Goal: Task Accomplishment & Management: Use online tool/utility

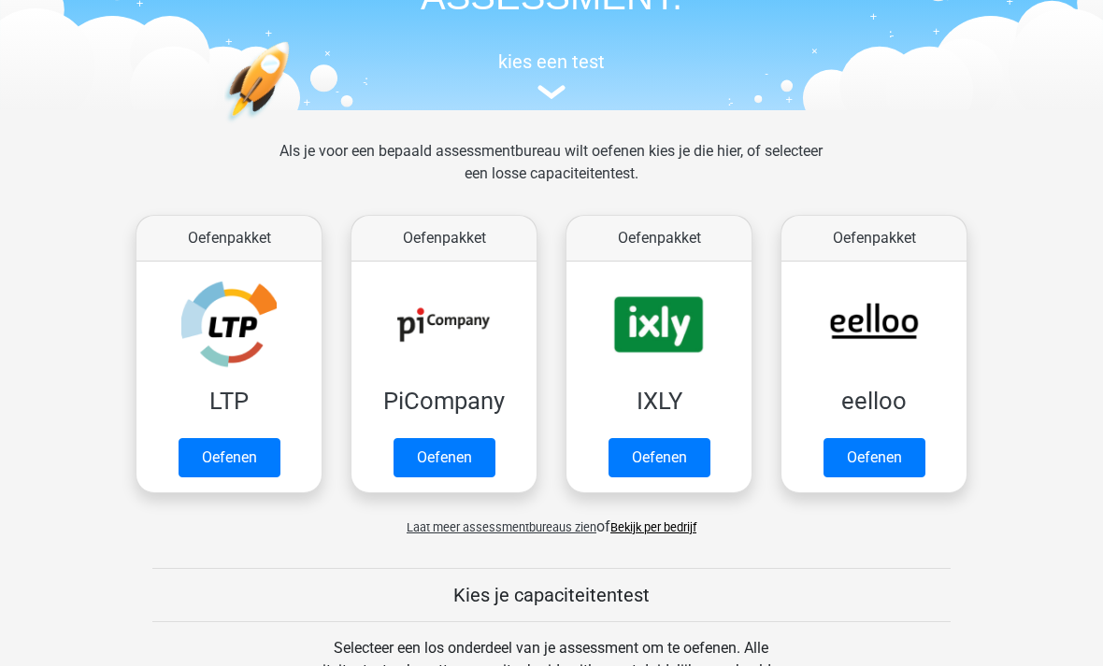
scroll to position [154, 0]
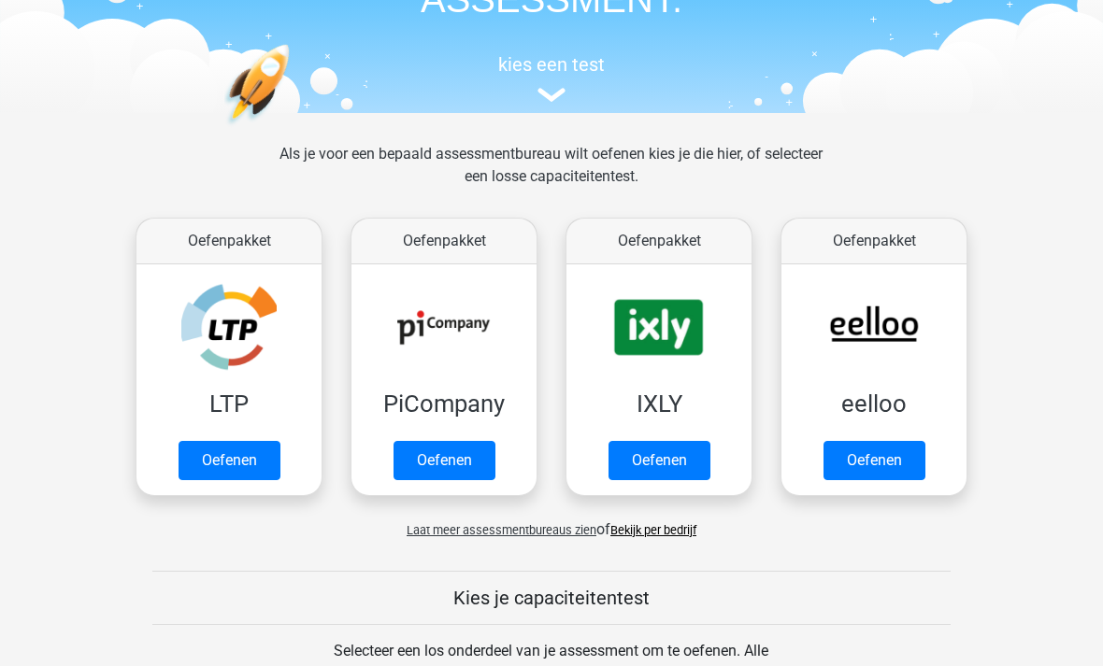
click at [252, 472] on link "Oefenen" at bounding box center [229, 460] width 102 height 39
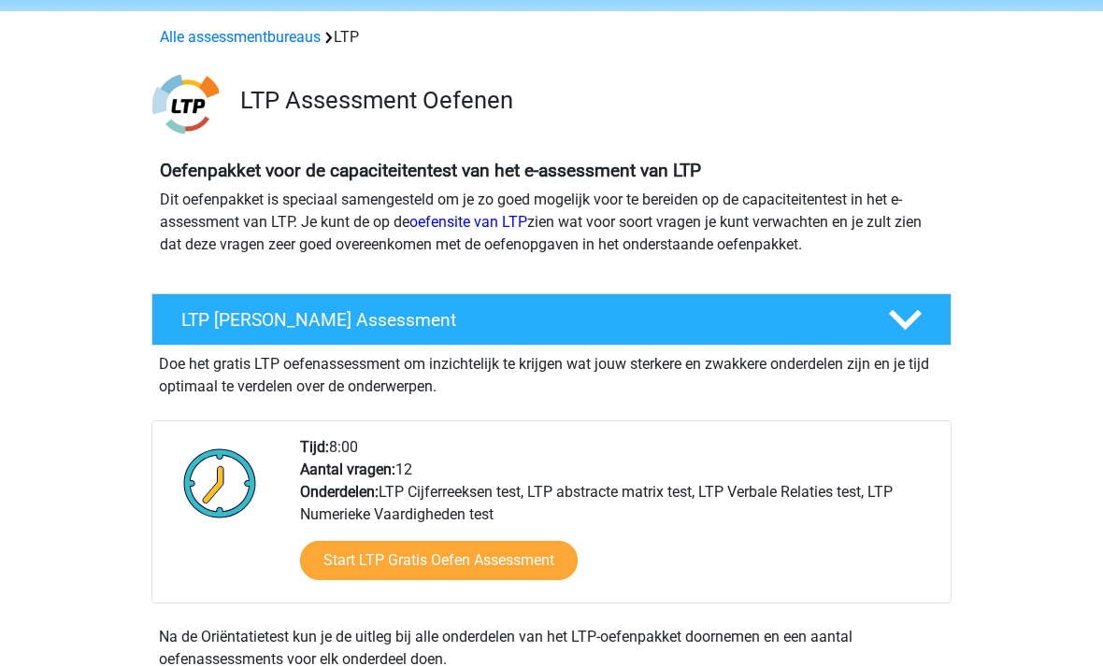
scroll to position [67, 0]
click at [516, 579] on link "Start LTP Gratis Oefen Assessment" at bounding box center [439, 560] width 278 height 39
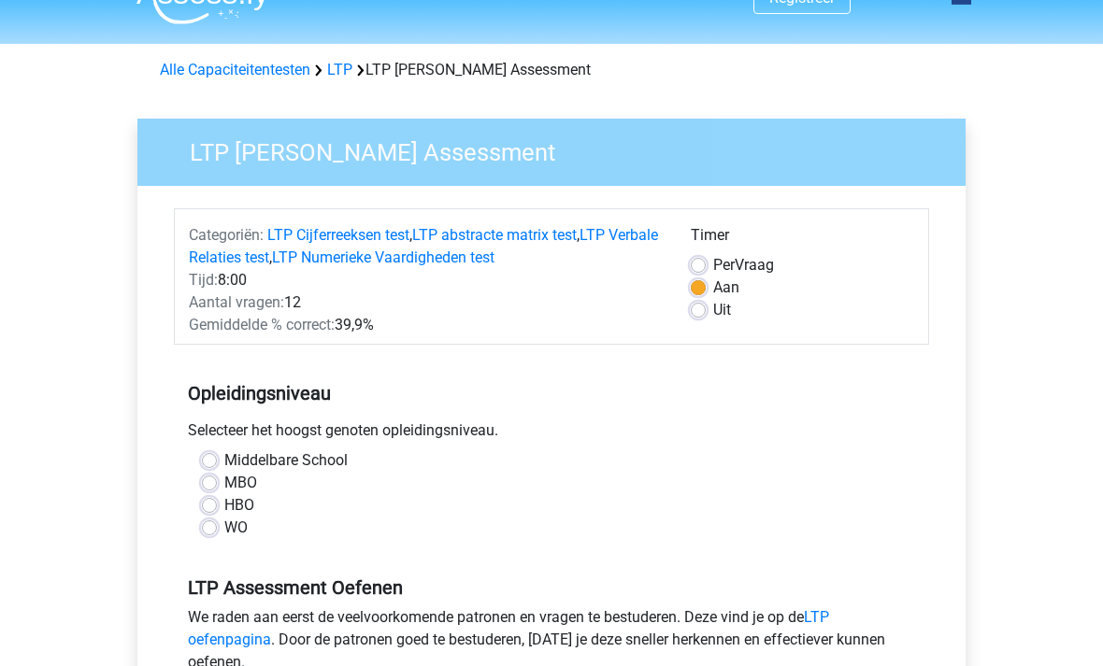
scroll to position [35, 0]
click at [224, 503] on label "HBO" at bounding box center [239, 505] width 30 height 22
click at [205, 503] on input "HBO" at bounding box center [209, 503] width 15 height 19
radio input "true"
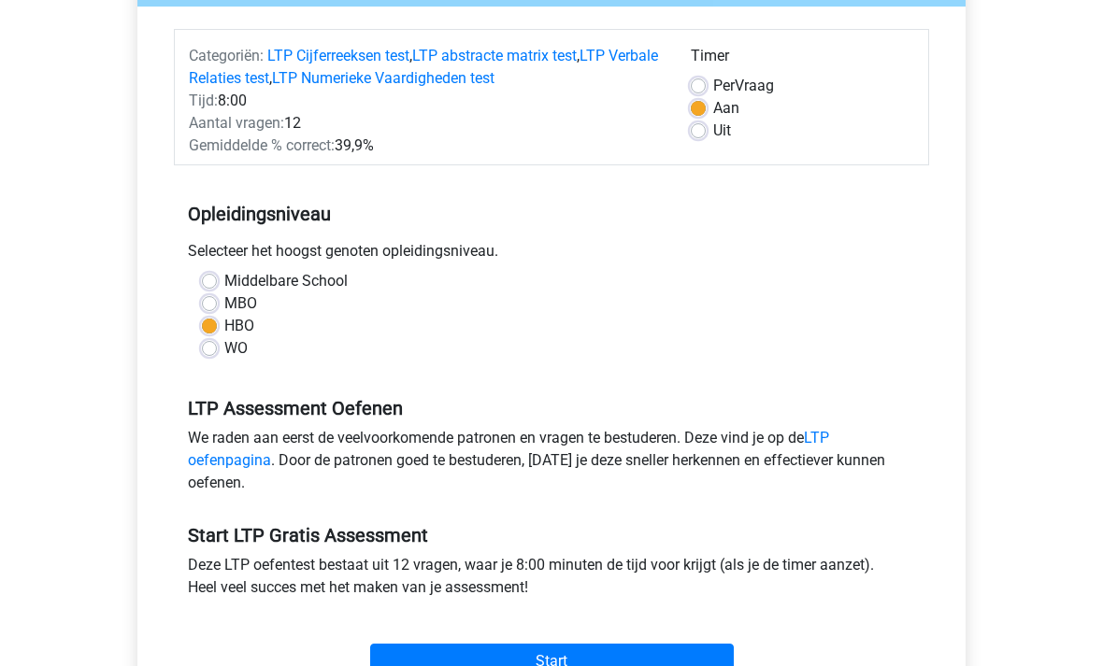
scroll to position [223, 0]
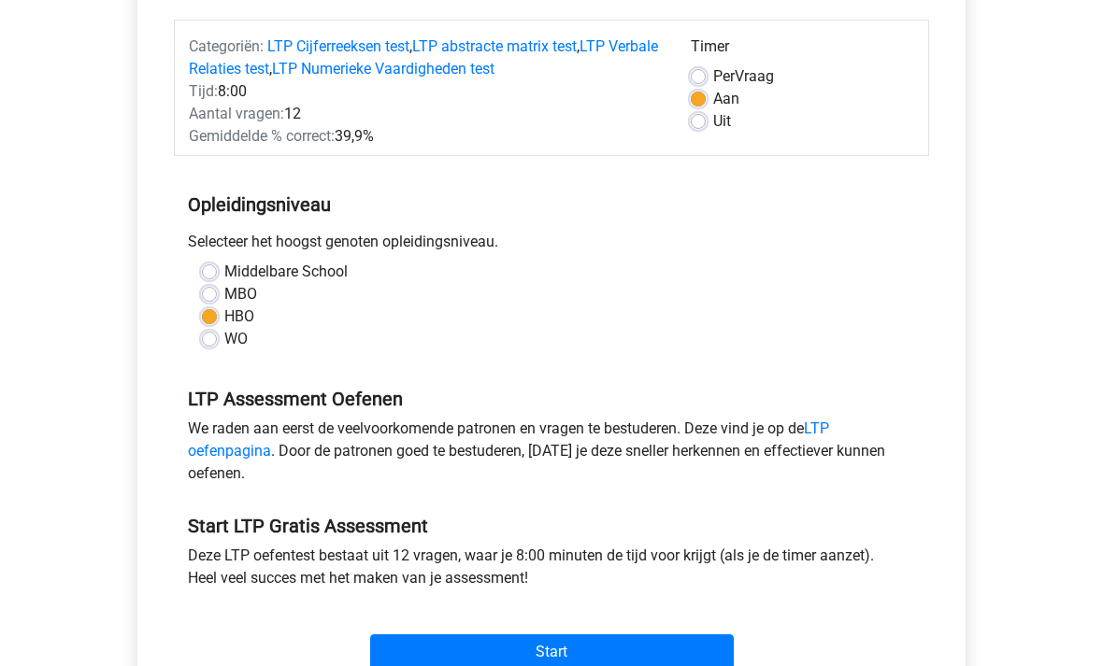
click at [675, 665] on input "Start" at bounding box center [552, 652] width 364 height 36
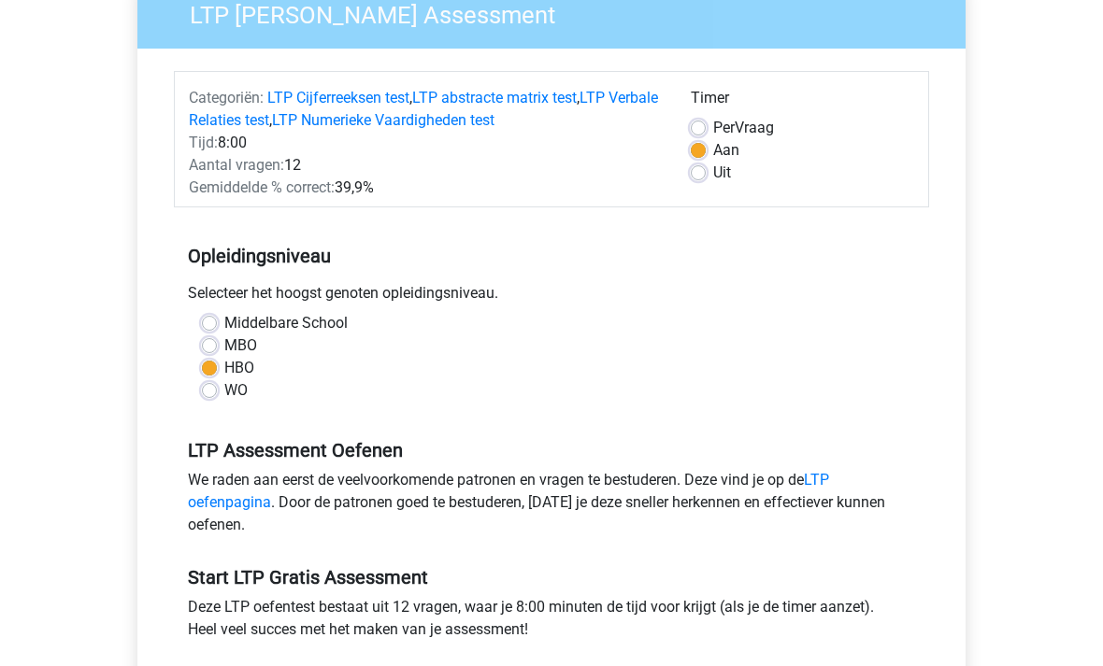
scroll to position [0, 0]
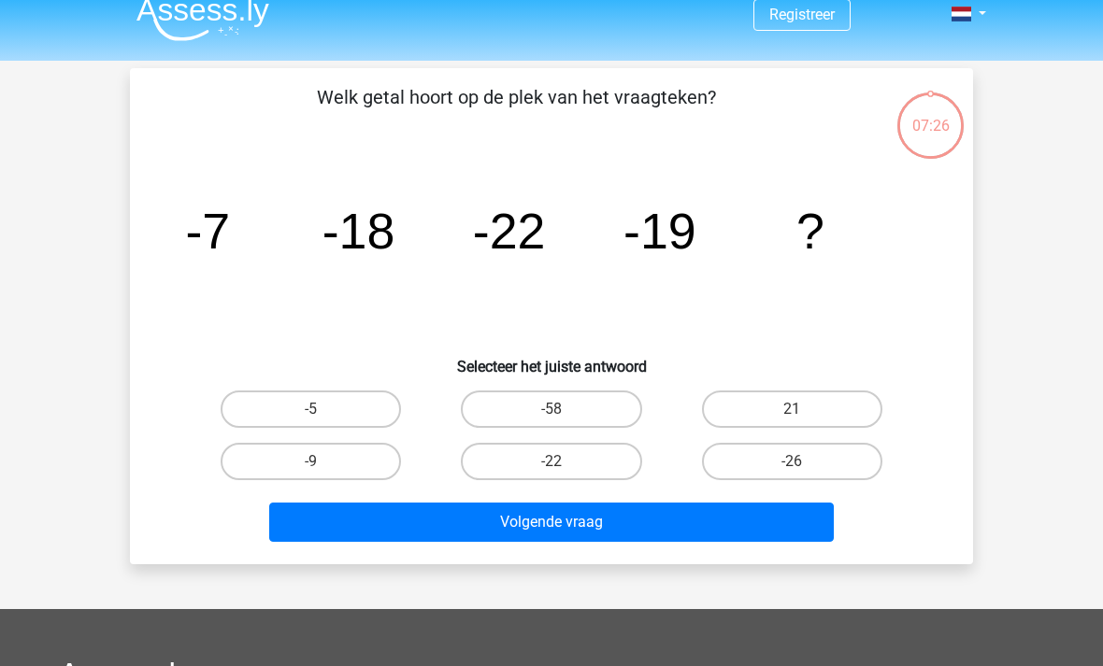
scroll to position [19, 0]
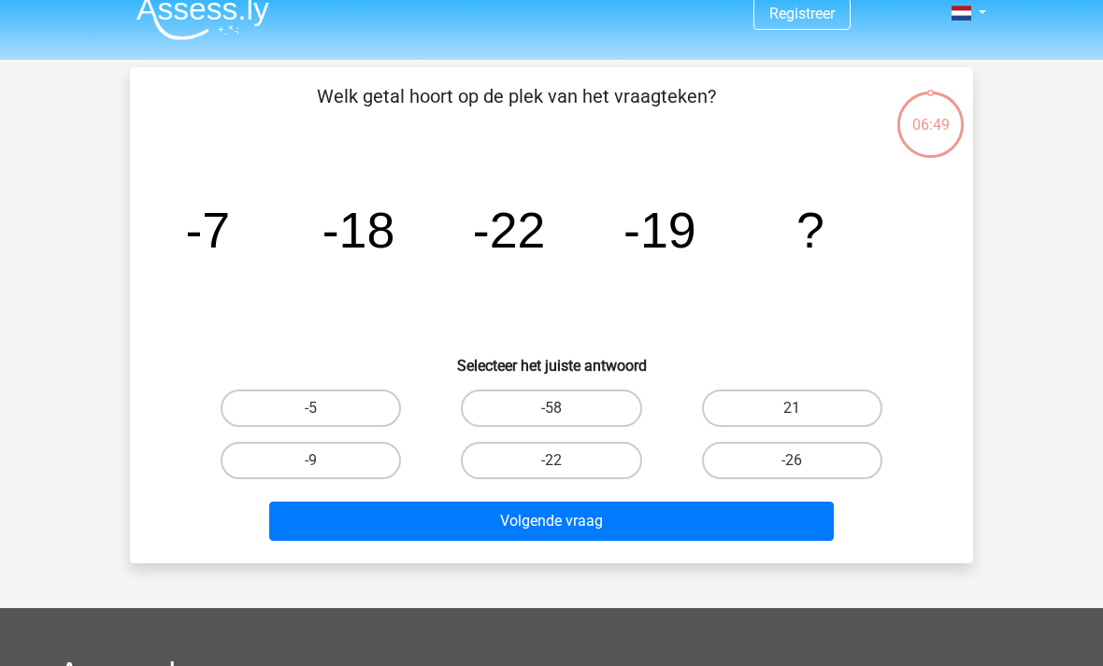
click at [252, 451] on label "-9" at bounding box center [311, 460] width 180 height 37
click at [311, 461] on input "-9" at bounding box center [317, 467] width 12 height 12
radio input "true"
click at [715, 520] on button "Volgende vraag" at bounding box center [551, 521] width 565 height 39
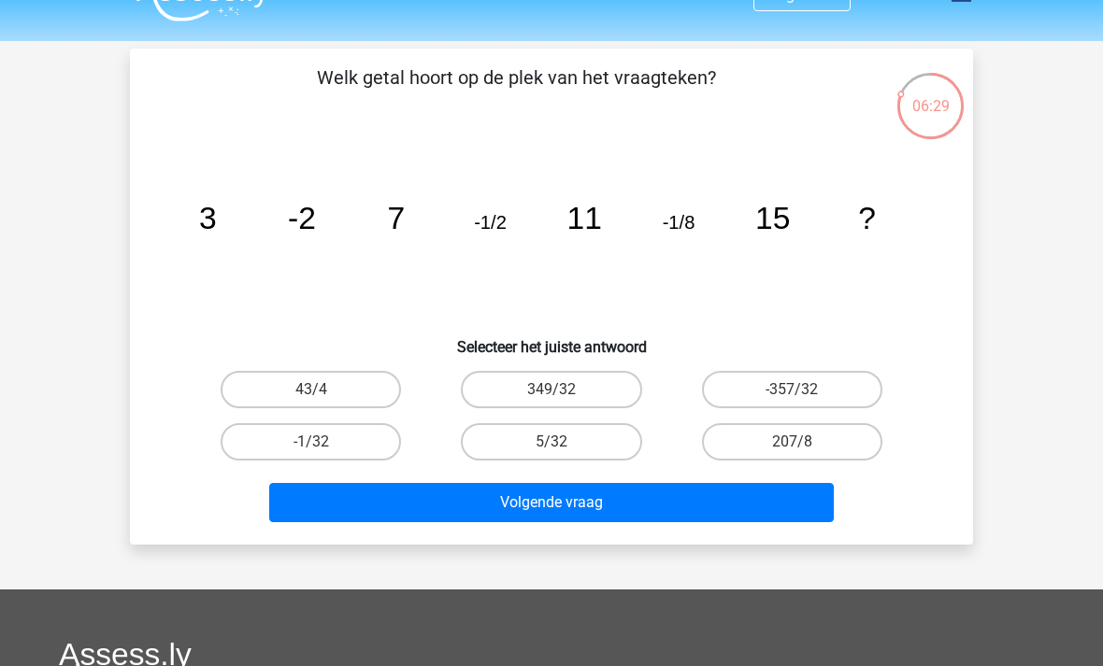
scroll to position [34, 0]
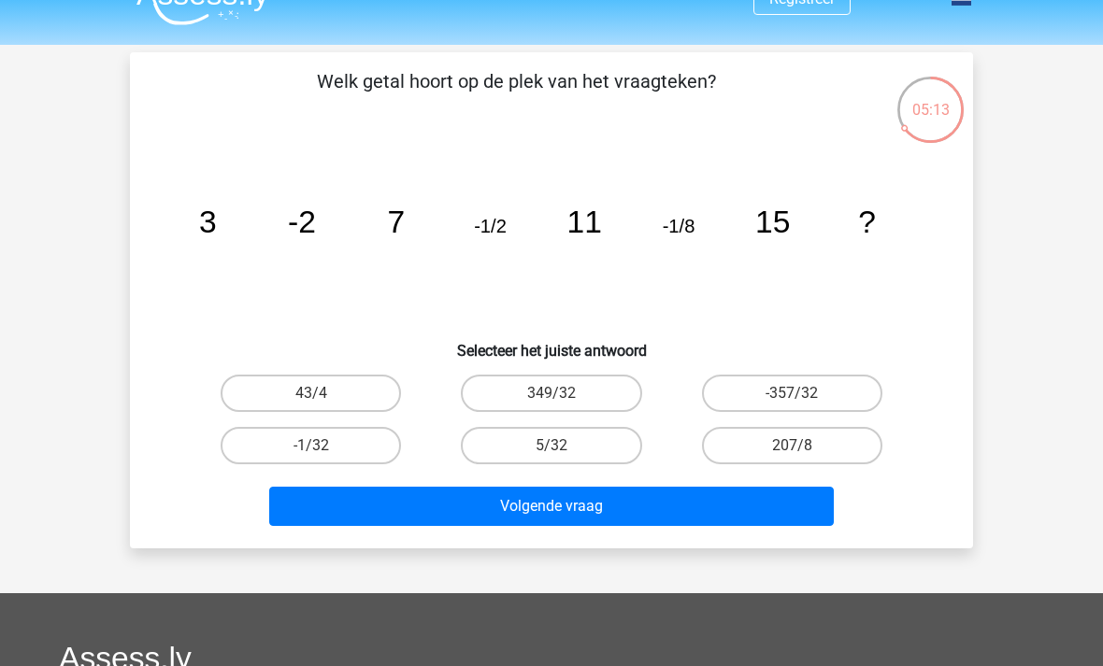
click at [278, 450] on label "-1/32" at bounding box center [311, 445] width 180 height 37
click at [311, 450] on input "-1/32" at bounding box center [317, 452] width 12 height 12
radio input "true"
click at [341, 515] on button "Volgende vraag" at bounding box center [551, 506] width 565 height 39
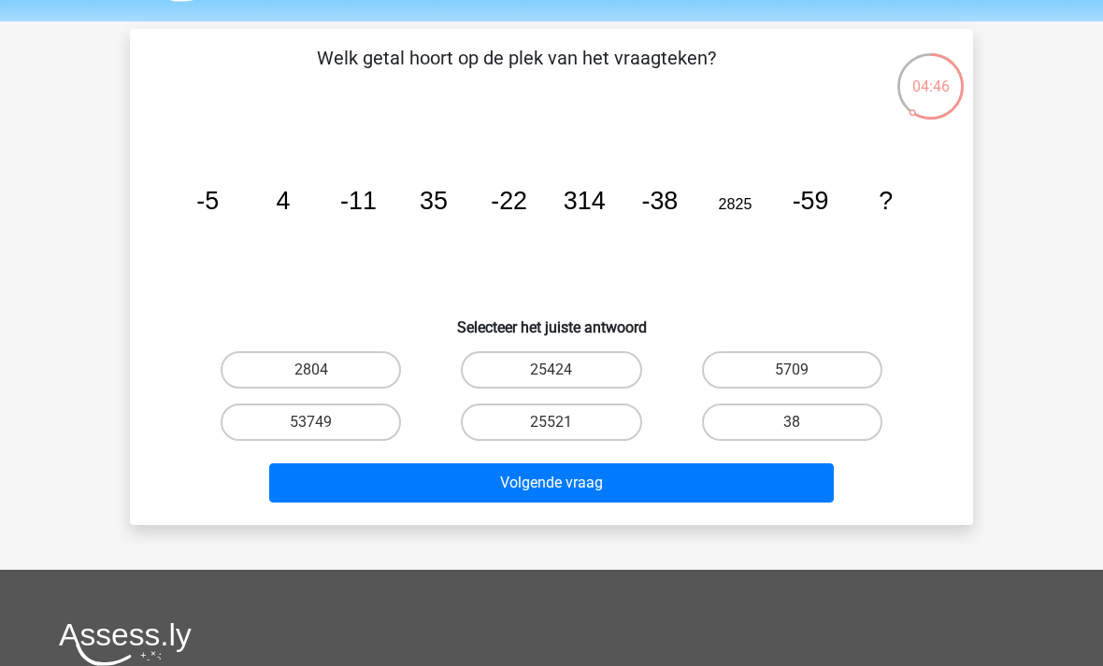
scroll to position [57, 0]
click at [805, 257] on icon "image/svg+xml -5 4 -11 35 -22 314 -38 2825 -59 ?" at bounding box center [551, 209] width 753 height 189
click at [770, 380] on label "5709" at bounding box center [792, 369] width 180 height 37
click at [791, 380] on input "5709" at bounding box center [797, 376] width 12 height 12
radio input "true"
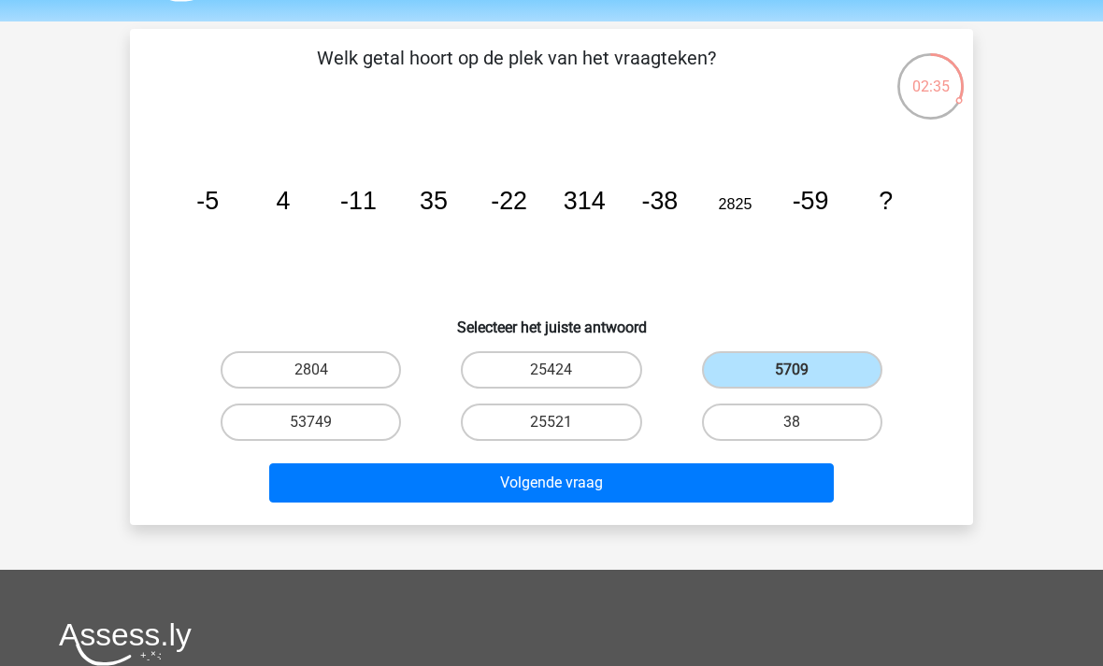
click at [521, 481] on button "Volgende vraag" at bounding box center [551, 482] width 565 height 39
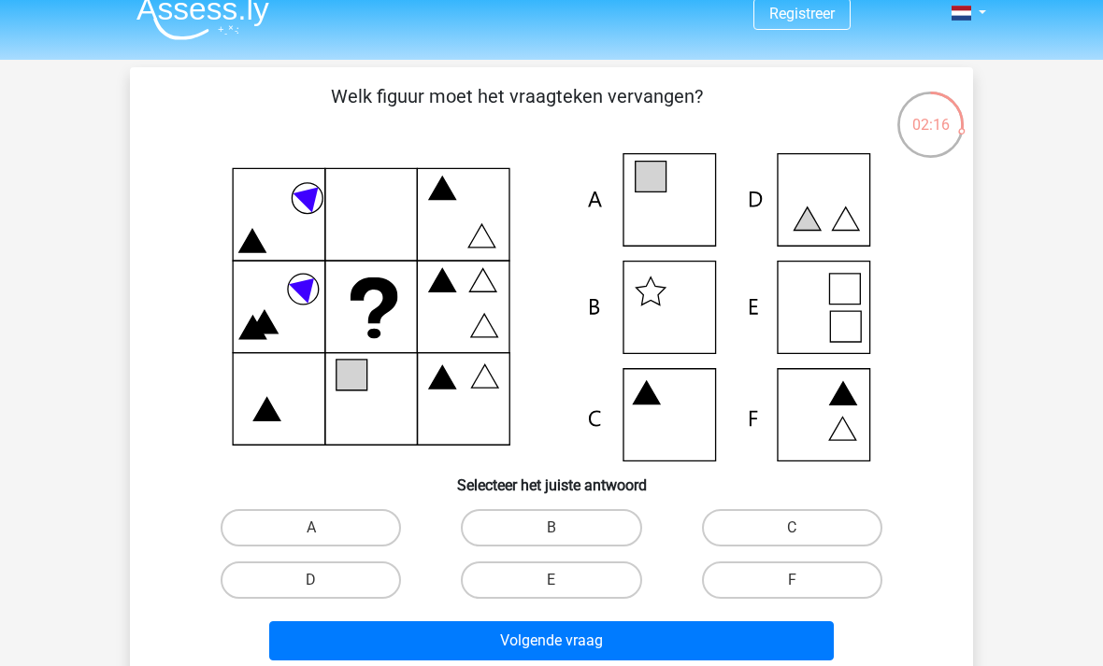
scroll to position [10, 0]
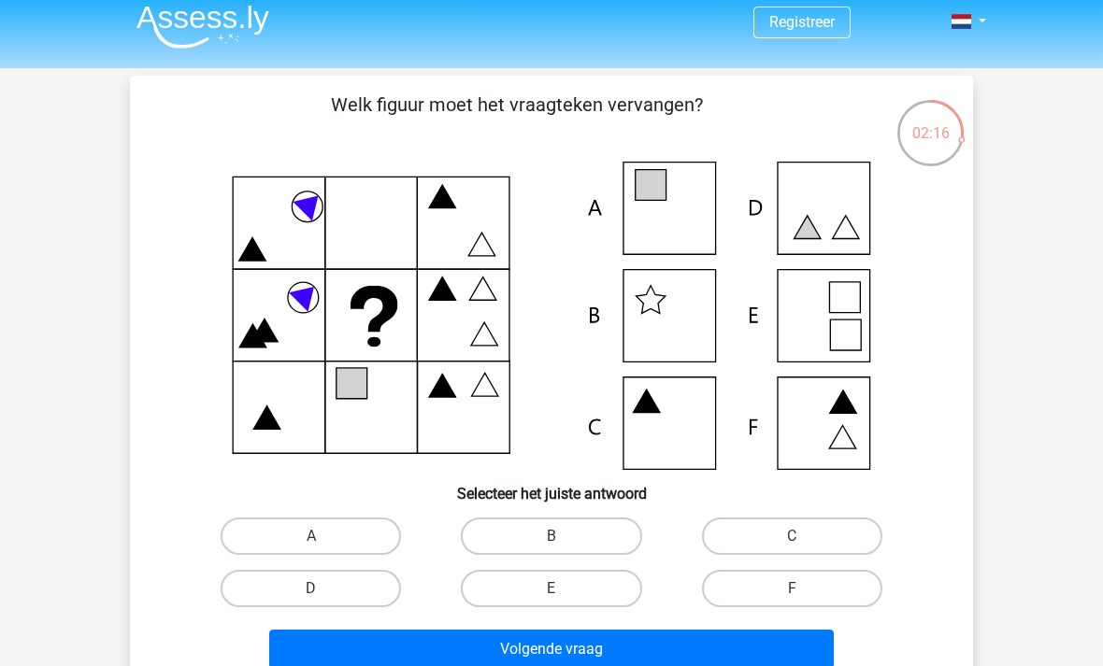
click at [586, 531] on label "B" at bounding box center [551, 536] width 180 height 37
click at [563, 536] on input "B" at bounding box center [557, 542] width 12 height 12
radio input "true"
click at [676, 665] on button "Volgende vraag" at bounding box center [551, 649] width 565 height 39
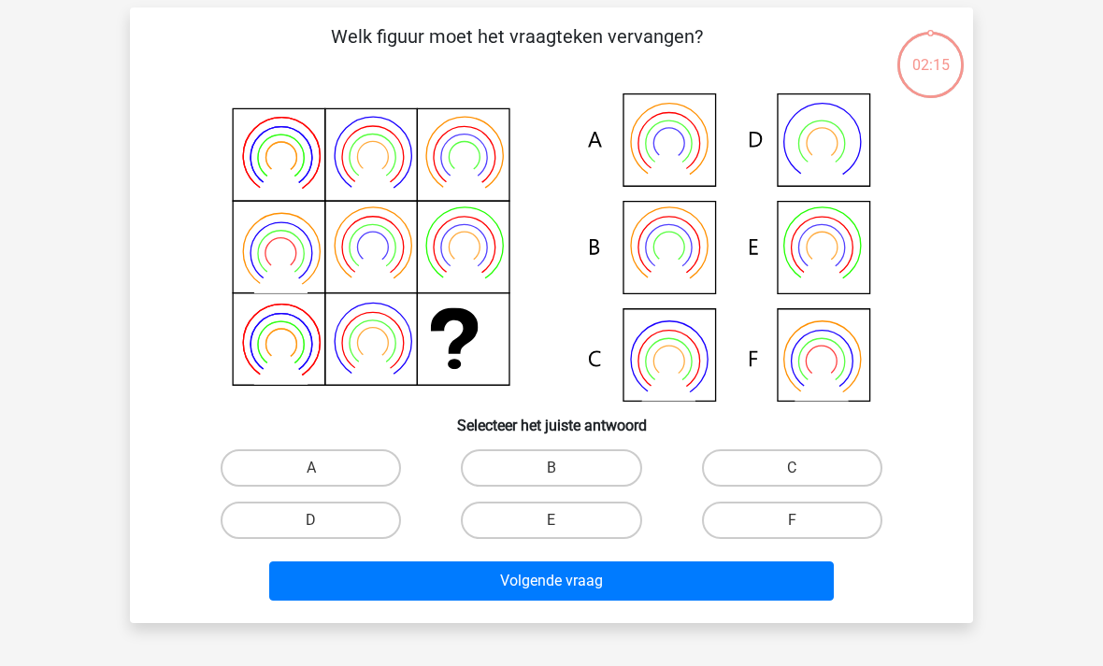
scroll to position [86, 0]
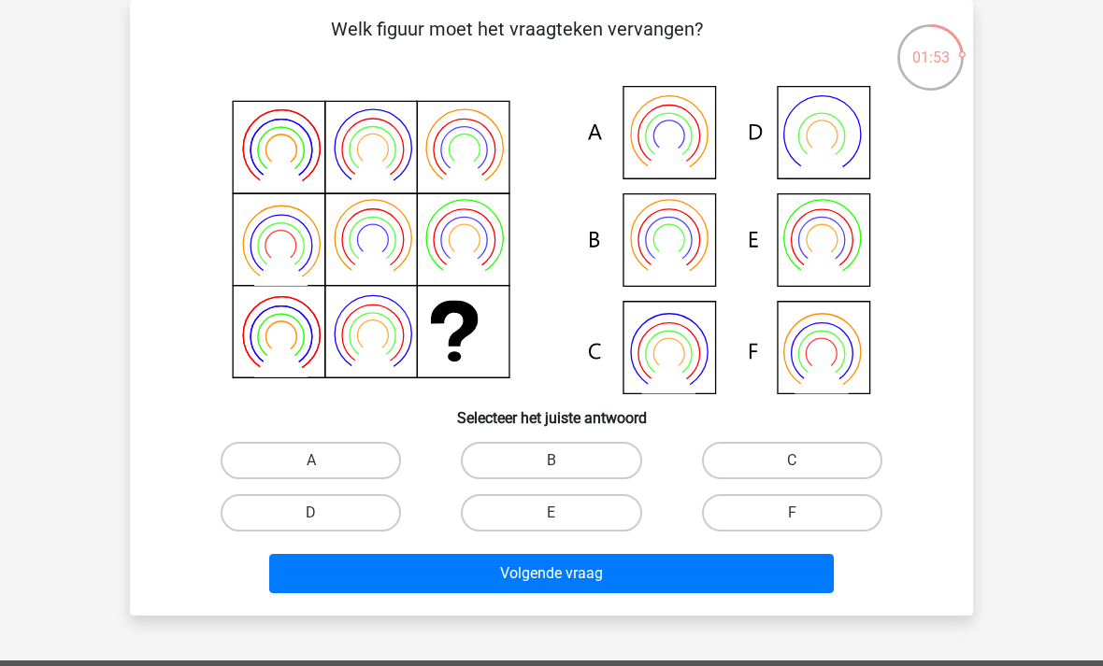
click at [782, 527] on label "F" at bounding box center [792, 512] width 180 height 37
click at [791, 525] on input "F" at bounding box center [797, 519] width 12 height 12
radio input "true"
click at [753, 570] on button "Volgende vraag" at bounding box center [551, 573] width 565 height 39
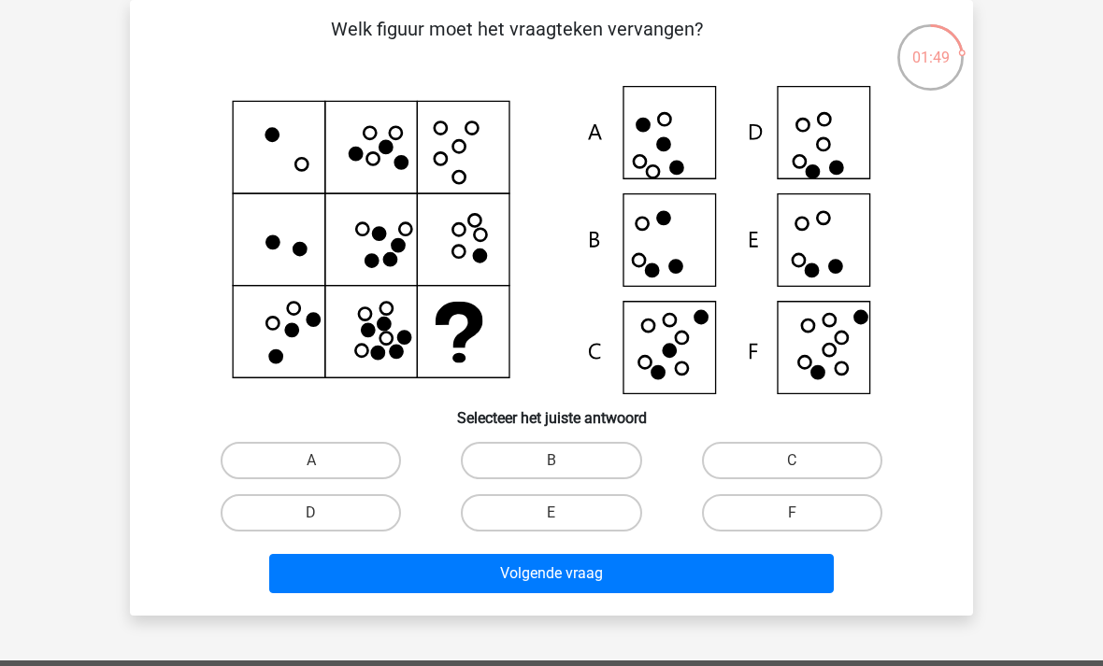
click at [612, 500] on label "E" at bounding box center [551, 512] width 180 height 37
click at [563, 513] on input "E" at bounding box center [557, 519] width 12 height 12
radio input "true"
click at [633, 577] on button "Volgende vraag" at bounding box center [551, 573] width 565 height 39
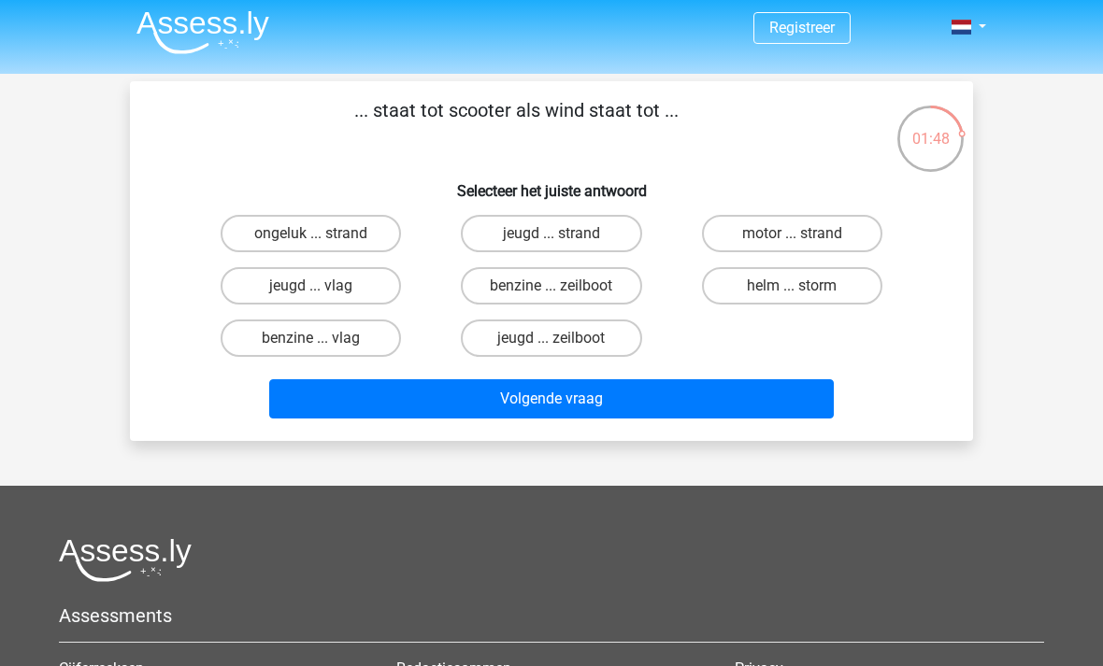
scroll to position [28, 0]
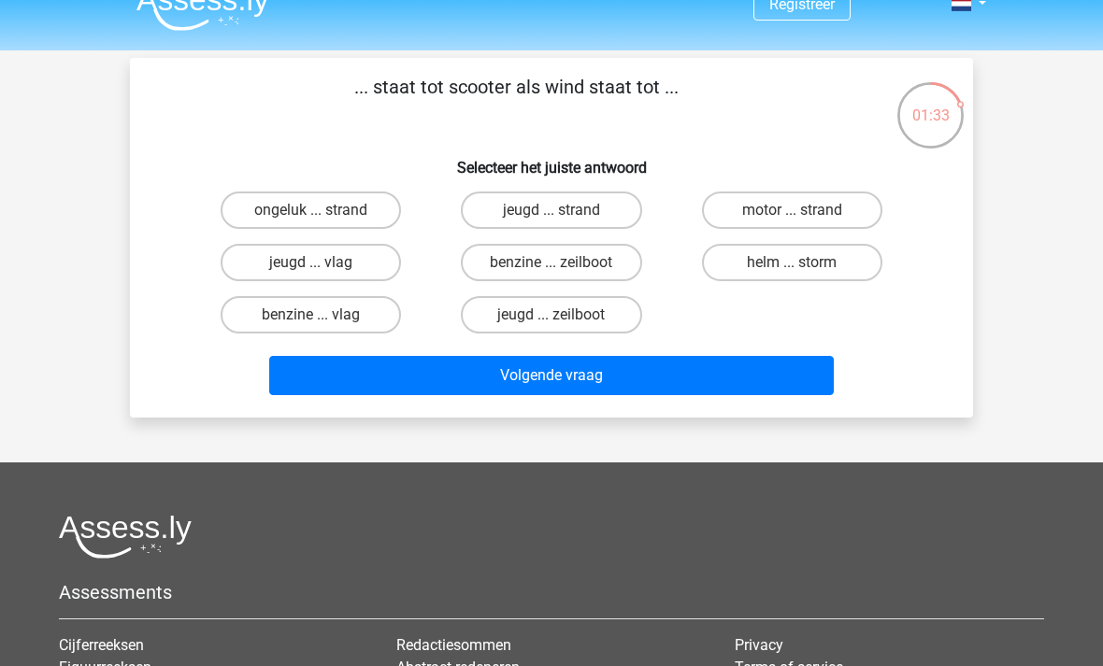
click at [498, 262] on label "benzine ... zeilboot" at bounding box center [551, 262] width 180 height 37
click at [551, 263] on input "benzine ... zeilboot" at bounding box center [557, 269] width 12 height 12
radio input "true"
click at [474, 376] on button "Volgende vraag" at bounding box center [551, 375] width 565 height 39
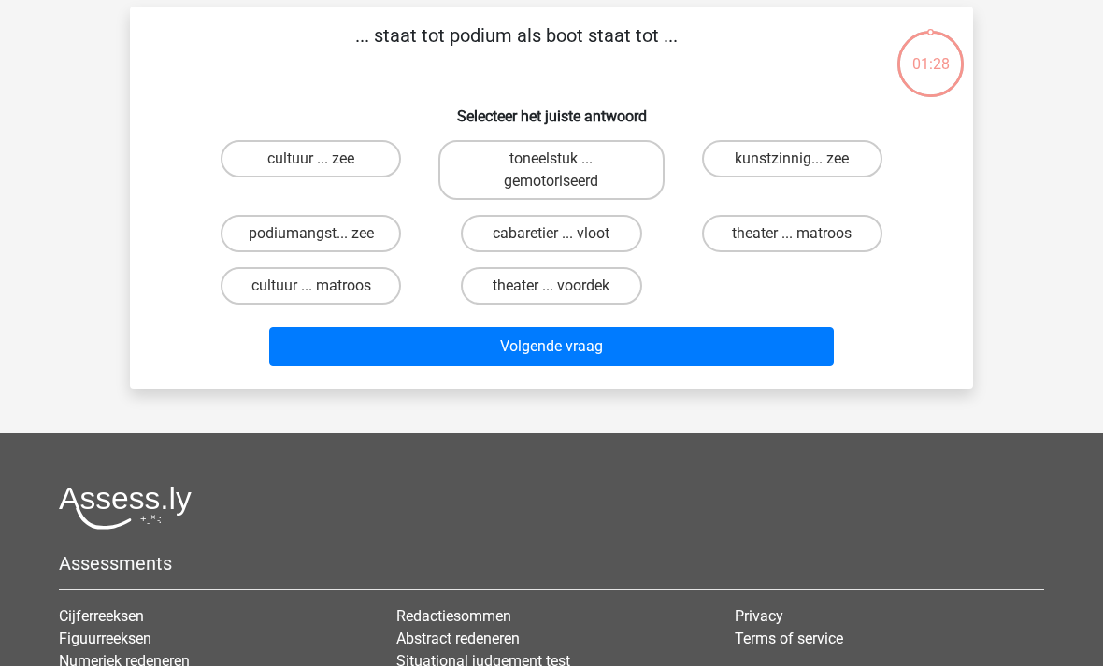
scroll to position [86, 0]
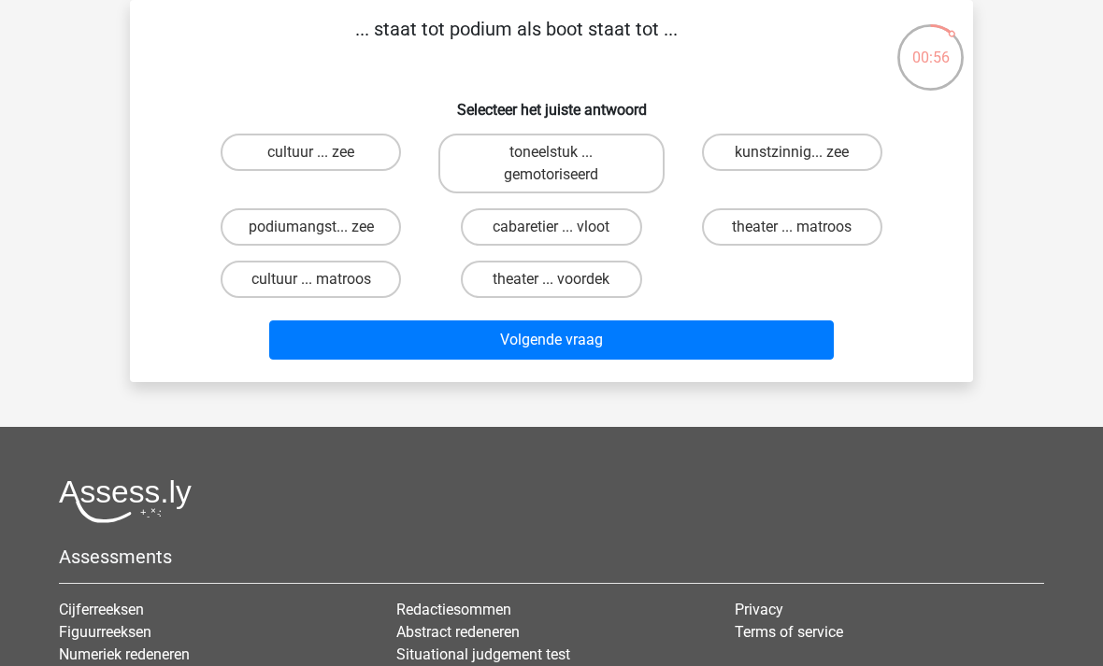
click at [877, 160] on label "kunstzinnig... zee" at bounding box center [792, 152] width 180 height 37
click at [804, 160] on input "kunstzinnig... zee" at bounding box center [797, 158] width 12 height 12
radio input "true"
click at [849, 160] on label "kunstzinnig... zee" at bounding box center [792, 152] width 180 height 37
click at [804, 160] on input "kunstzinnig... zee" at bounding box center [797, 158] width 12 height 12
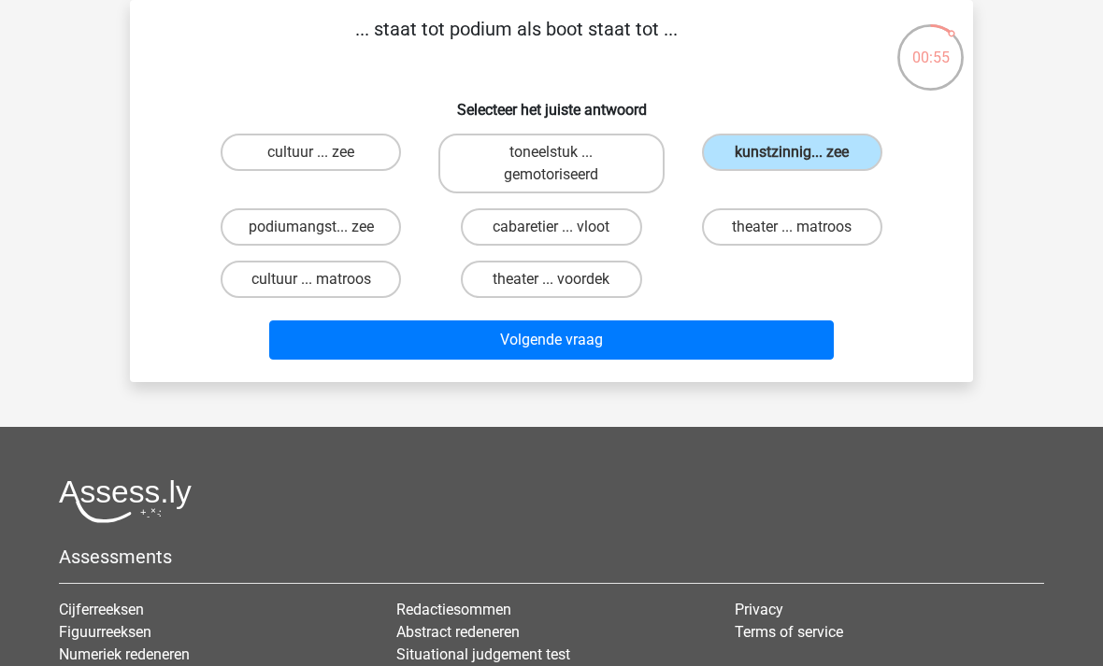
click at [734, 338] on button "Volgende vraag" at bounding box center [551, 340] width 565 height 39
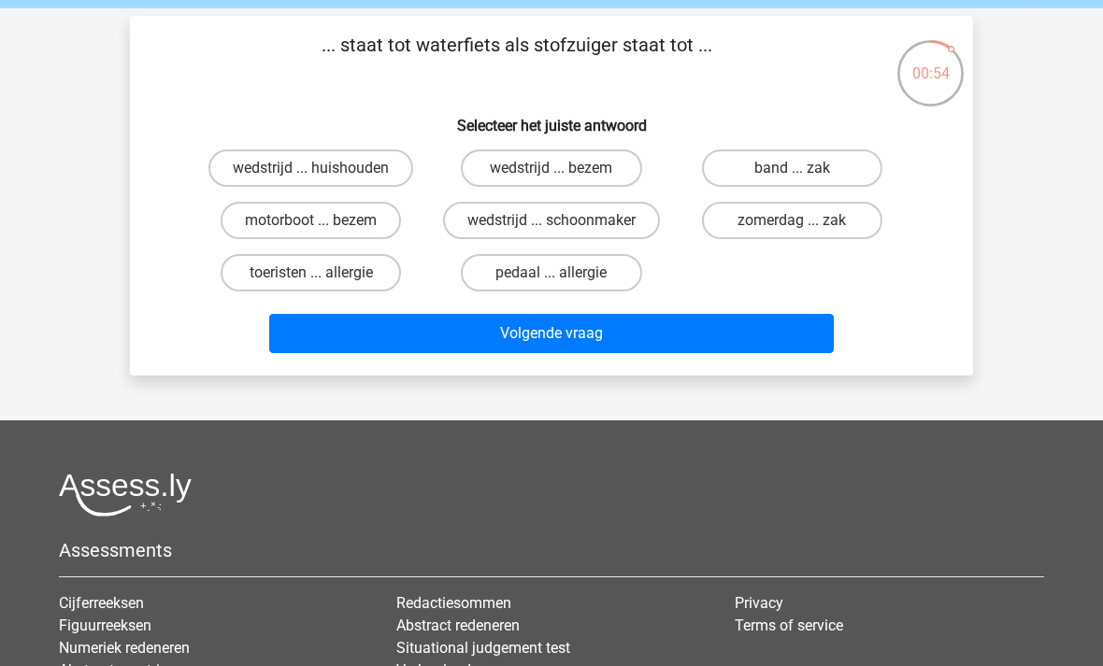
scroll to position [42, 0]
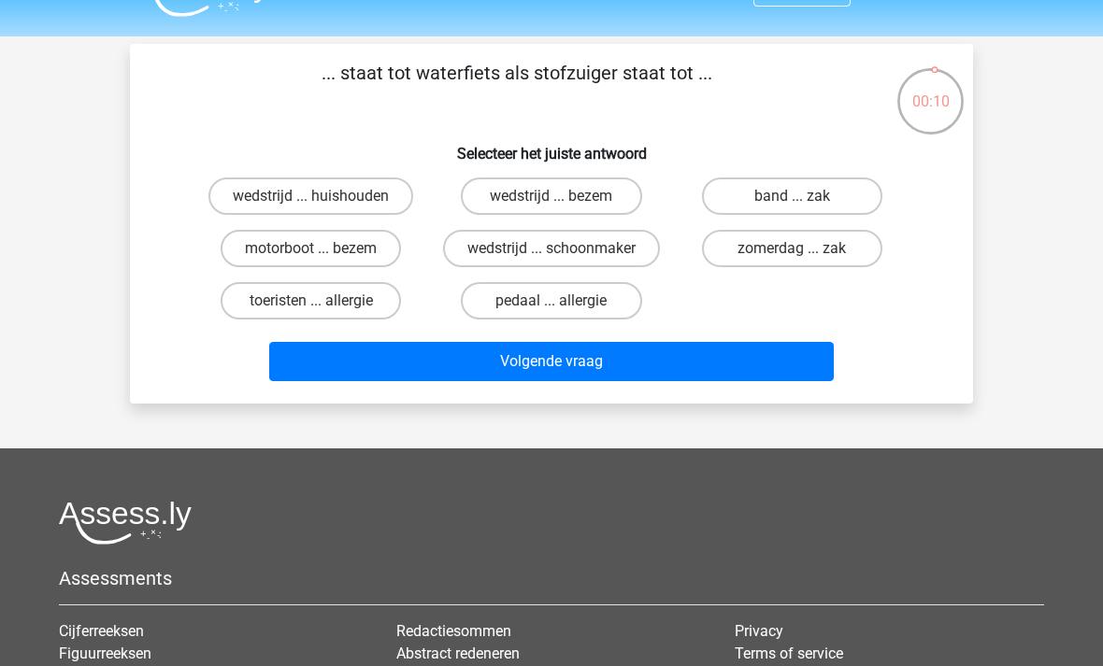
click at [266, 239] on label "motorboot ... bezem" at bounding box center [311, 248] width 180 height 37
click at [311, 249] on input "motorboot ... bezem" at bounding box center [317, 255] width 12 height 12
radio input "true"
click at [786, 369] on button "Volgende vraag" at bounding box center [551, 361] width 565 height 39
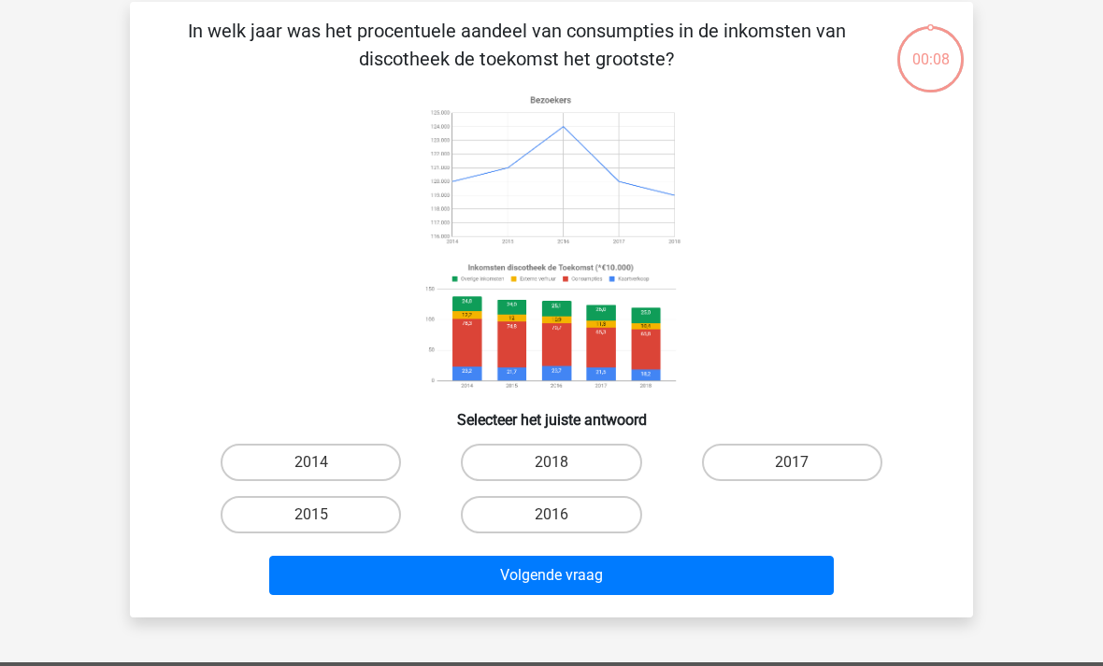
scroll to position [86, 0]
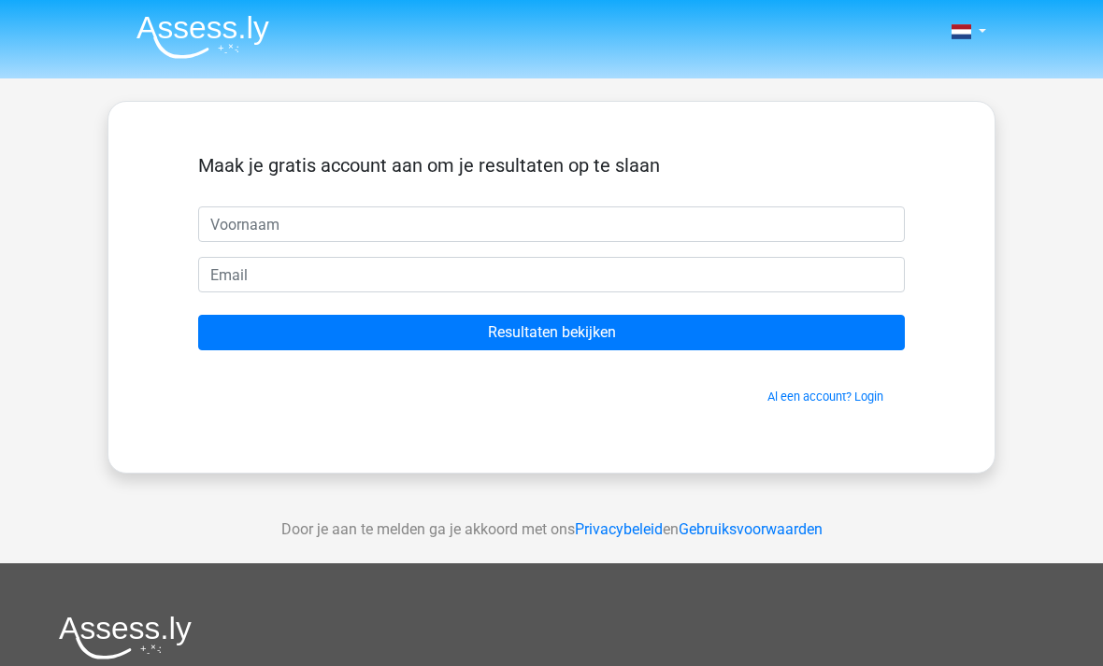
scroll to position [86, 0]
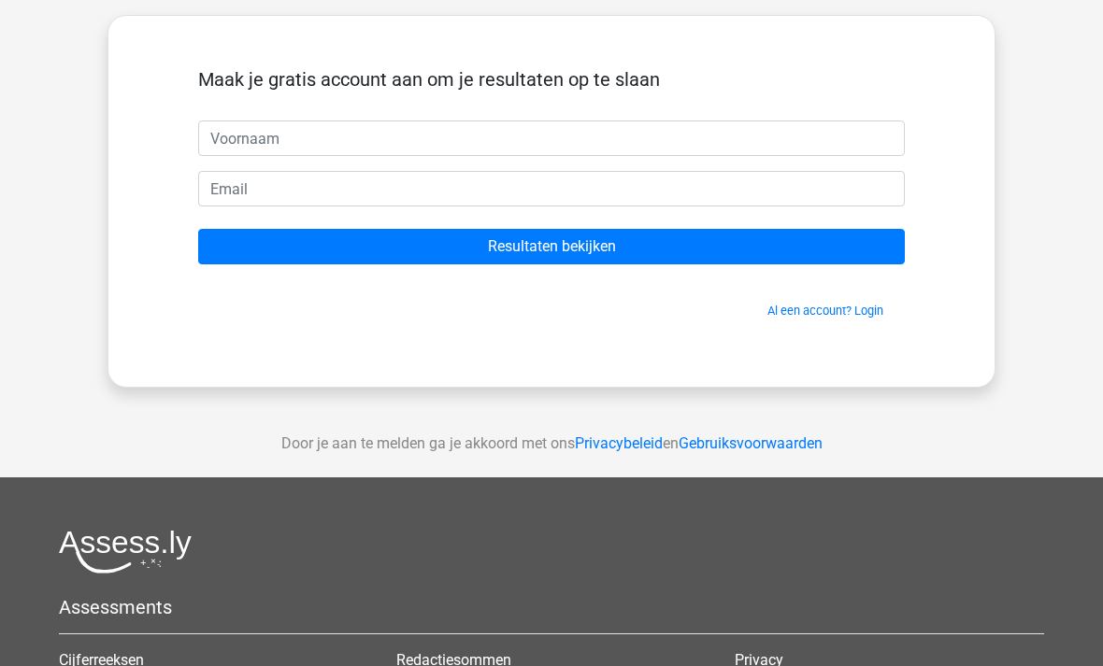
click at [840, 242] on input "Resultaten bekijken" at bounding box center [551, 247] width 706 height 36
click at [83, 150] on div "Nederlands English" at bounding box center [551, 442] width 1103 height 1057
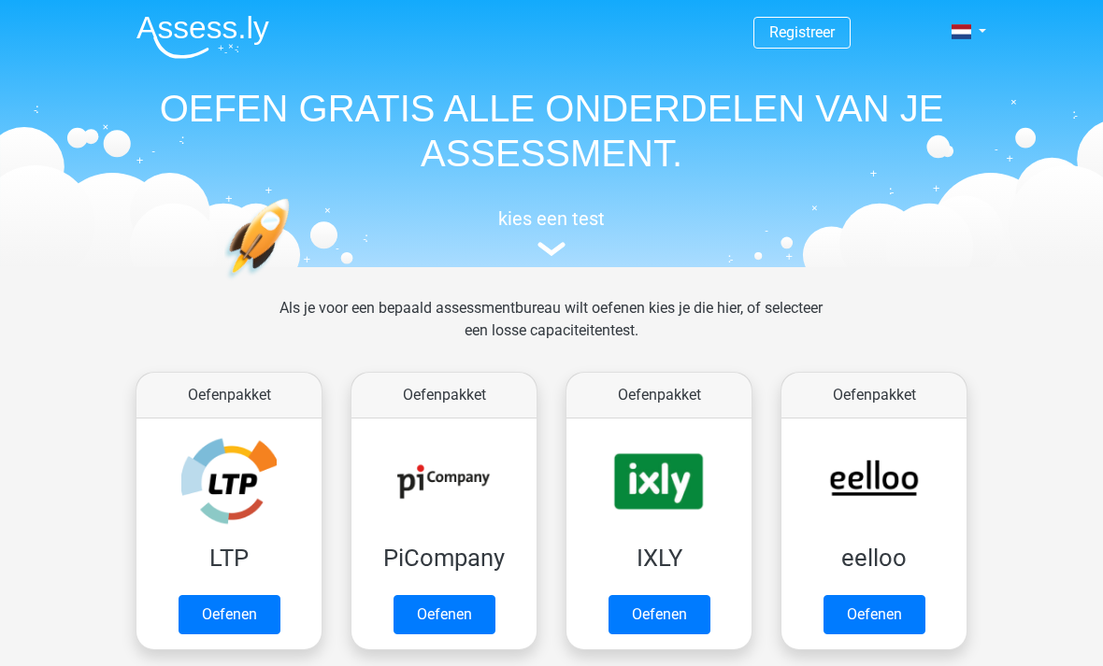
scroll to position [215, 0]
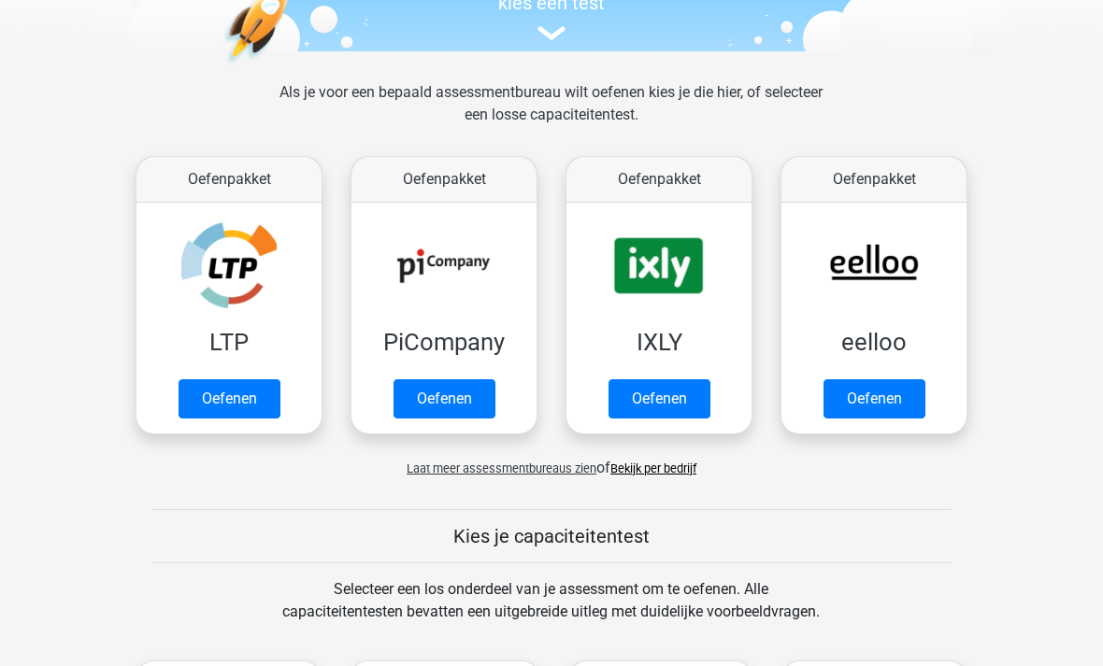
click at [437, 406] on link "Oefenen" at bounding box center [444, 399] width 102 height 39
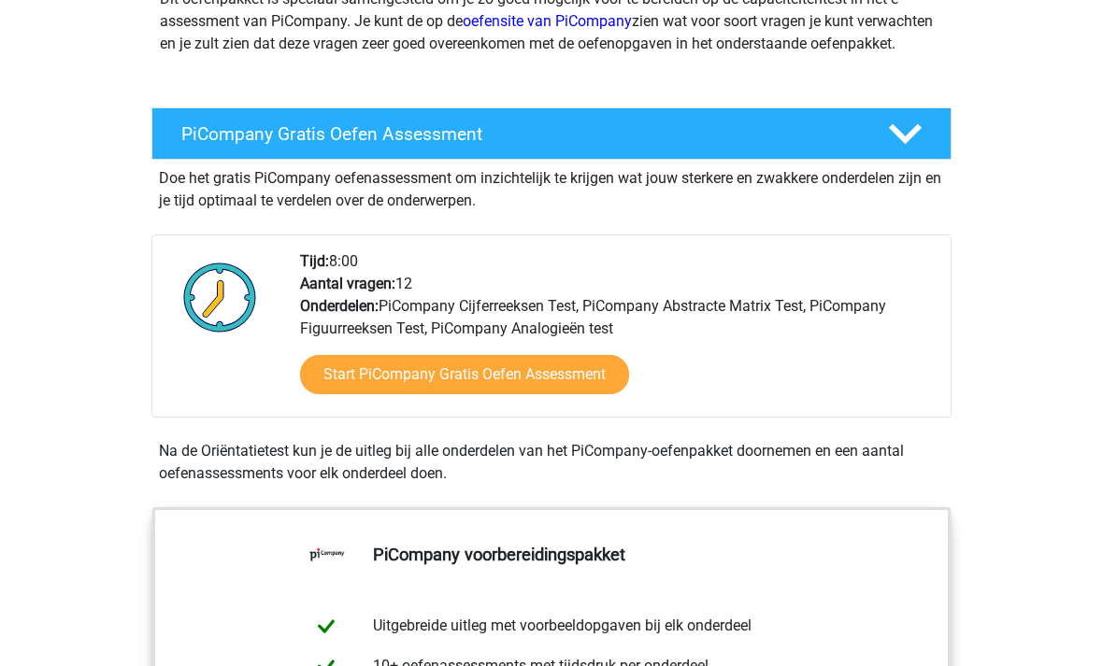
scroll to position [278, 0]
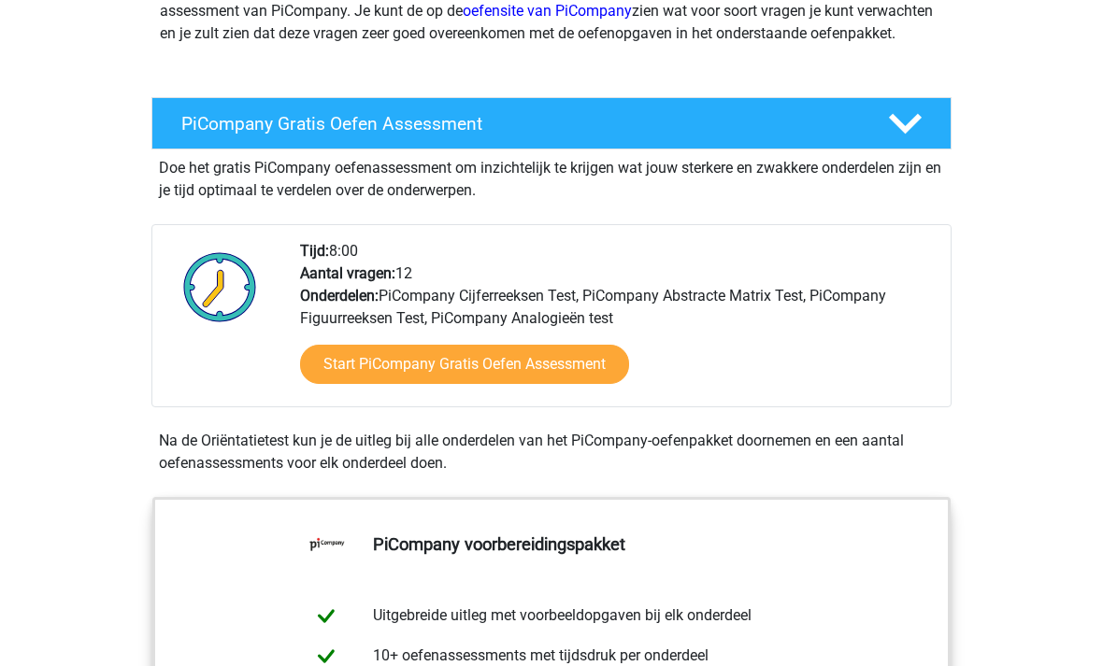
click at [586, 384] on link "Start PiCompany Gratis Oefen Assessment" at bounding box center [464, 364] width 329 height 39
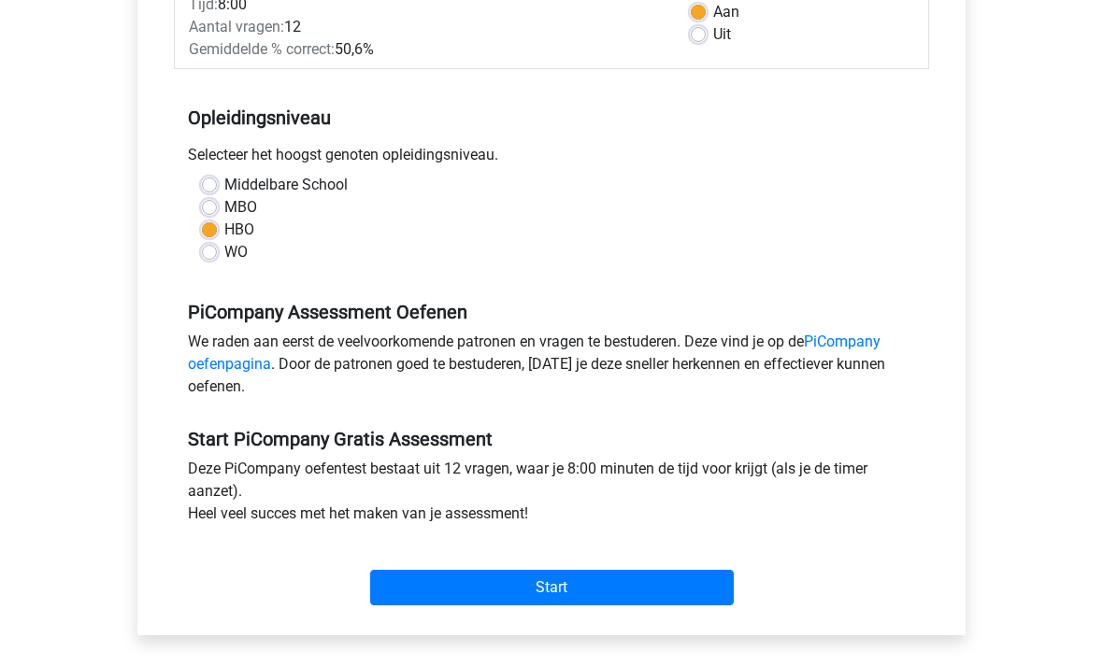
scroll to position [310, 0]
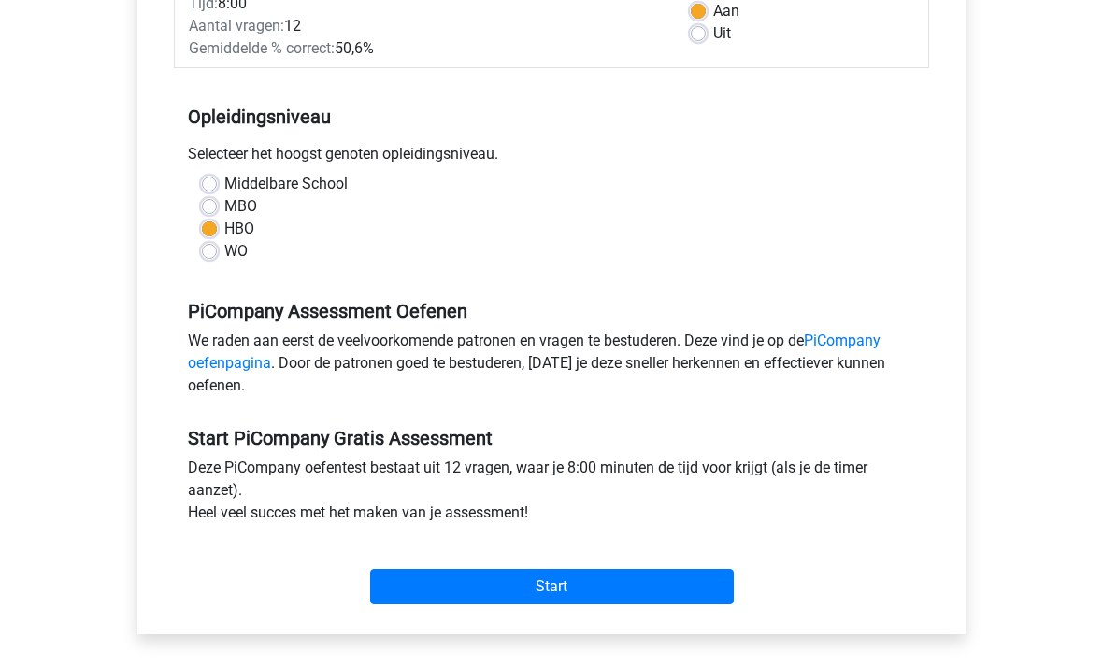
click at [694, 606] on input "Start" at bounding box center [552, 588] width 364 height 36
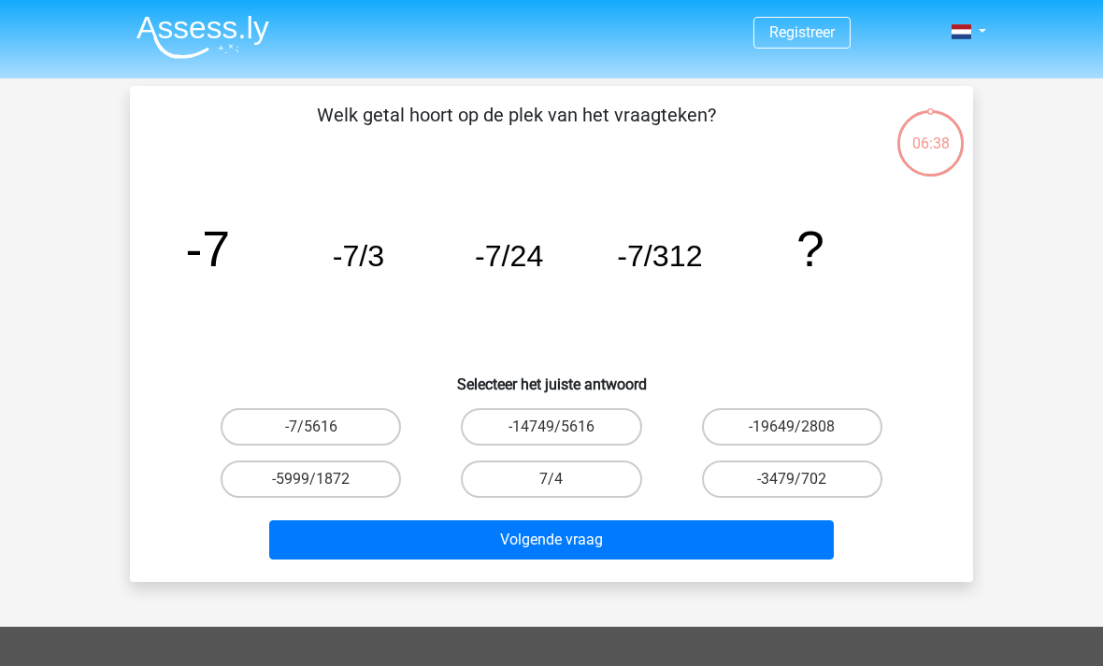
click at [767, 536] on button "Volgende vraag" at bounding box center [551, 539] width 565 height 39
click at [250, 432] on label "-7/5616" at bounding box center [311, 426] width 180 height 37
click at [311, 432] on input "-7/5616" at bounding box center [317, 433] width 12 height 12
radio input "true"
click at [271, 420] on label "-7/5616" at bounding box center [311, 426] width 180 height 37
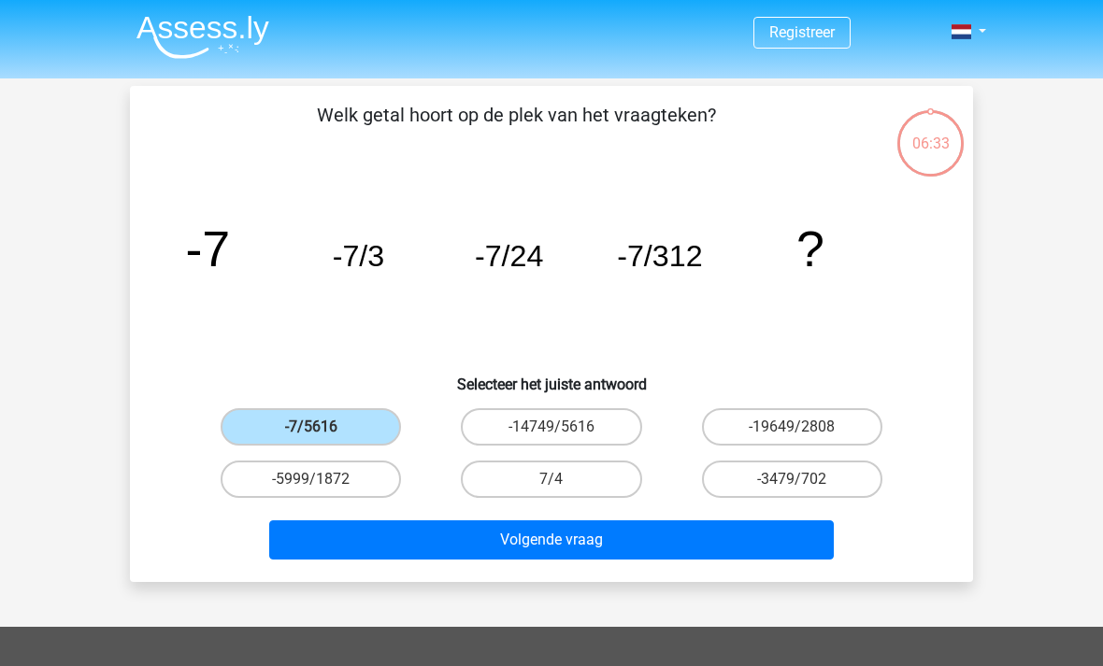
click at [311, 427] on input "-7/5616" at bounding box center [317, 433] width 12 height 12
click at [714, 547] on button "Volgende vraag" at bounding box center [551, 539] width 565 height 39
click at [267, 431] on label "-7/5616" at bounding box center [311, 426] width 180 height 37
click at [311, 431] on input "-7/5616" at bounding box center [317, 433] width 12 height 12
click at [690, 534] on button "Volgende vraag" at bounding box center [551, 539] width 565 height 39
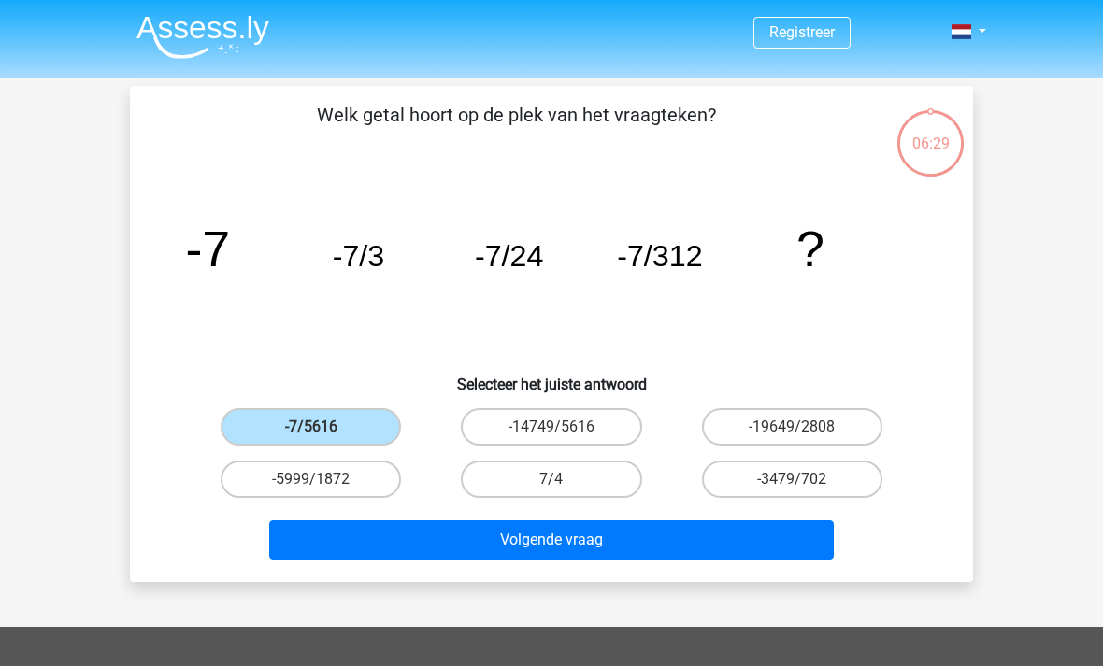
click at [300, 408] on label "-7/5616" at bounding box center [311, 426] width 180 height 37
click at [311, 427] on input "-7/5616" at bounding box center [317, 433] width 12 height 12
click at [323, 435] on input "-7/5616" at bounding box center [317, 433] width 12 height 12
click at [684, 559] on button "Volgende vraag" at bounding box center [551, 539] width 565 height 39
click at [608, 431] on label "-14749/5616" at bounding box center [551, 426] width 180 height 37
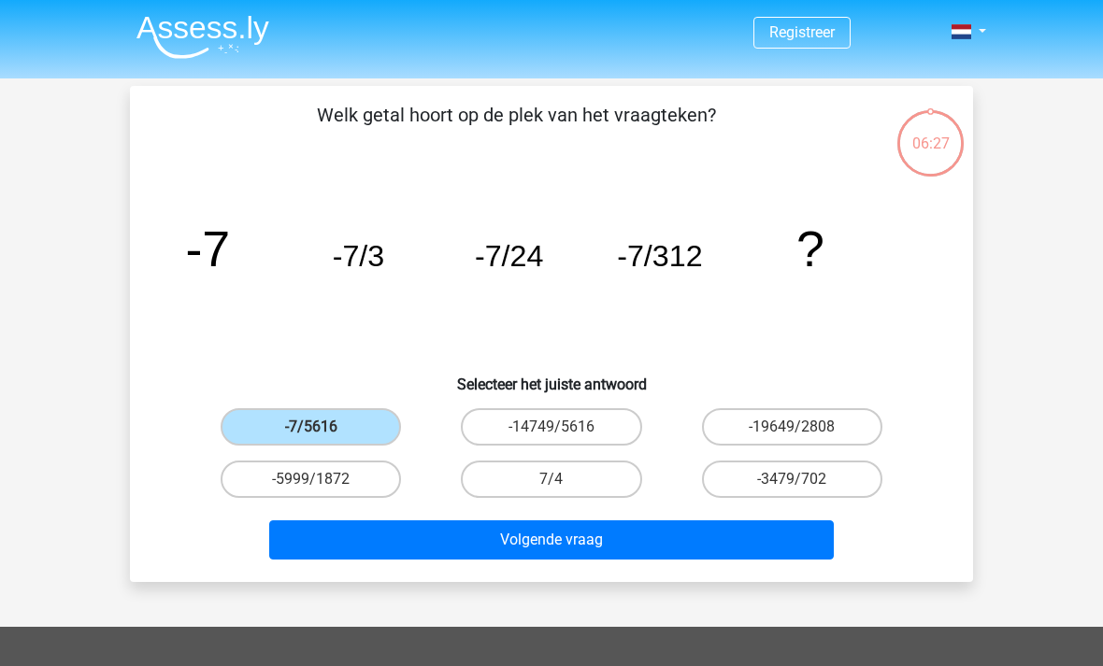
click at [563, 431] on input "-14749/5616" at bounding box center [557, 433] width 12 height 12
radio input "true"
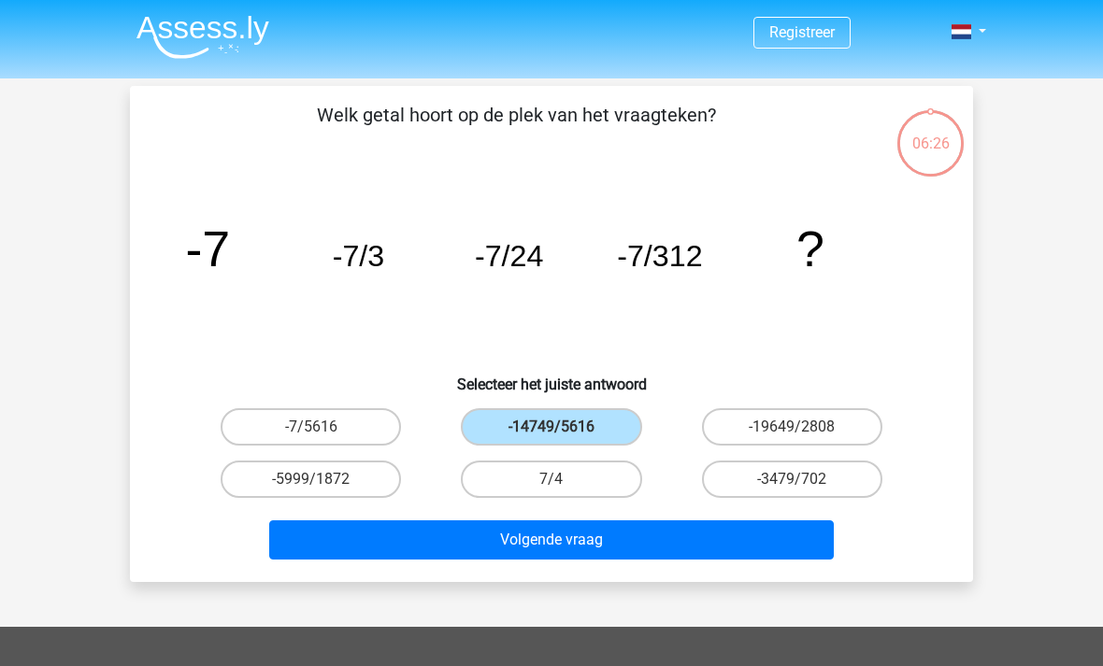
click at [307, 423] on label "-7/5616" at bounding box center [311, 426] width 180 height 37
click at [311, 427] on input "-7/5616" at bounding box center [317, 433] width 12 height 12
radio input "true"
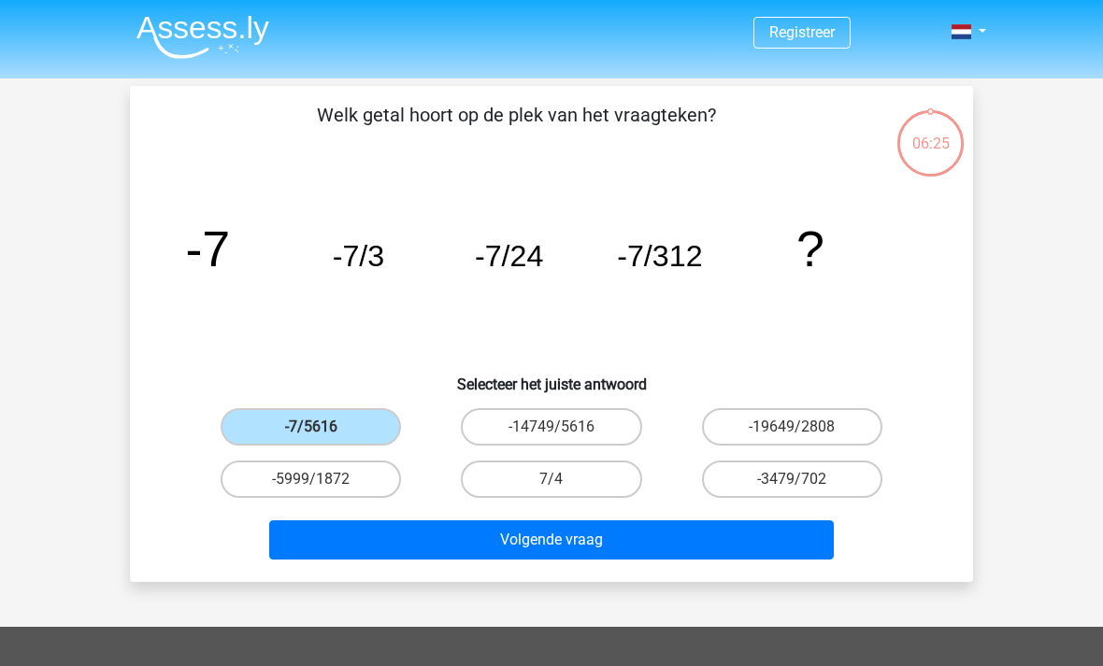
click at [687, 546] on button "Volgende vraag" at bounding box center [551, 539] width 565 height 39
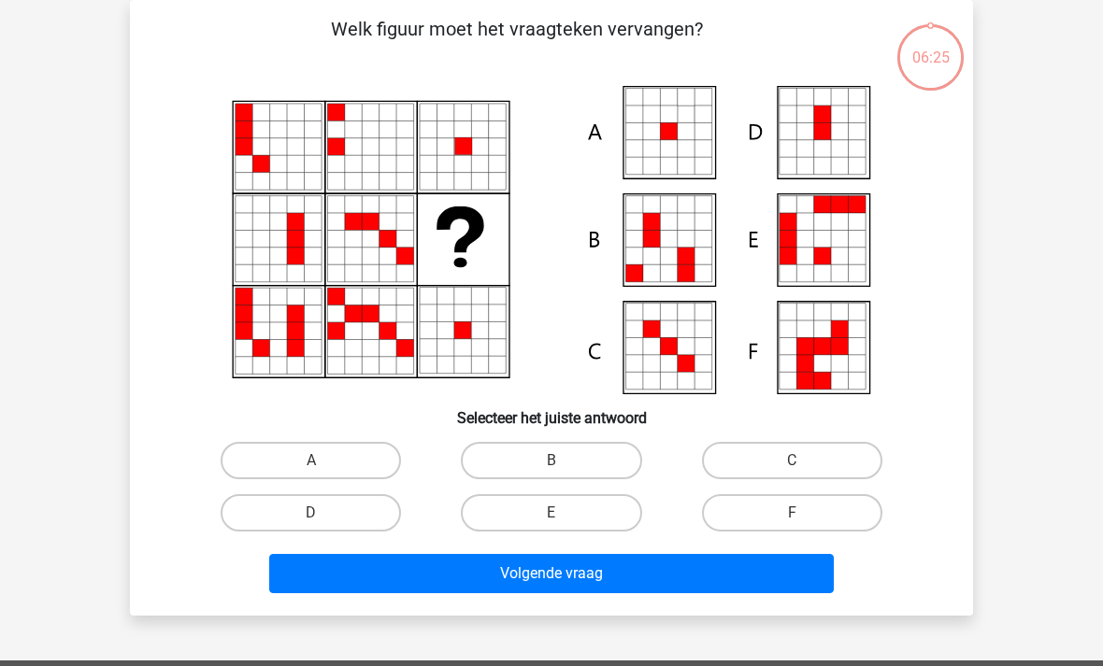
scroll to position [86, 0]
click at [248, 452] on label "A" at bounding box center [311, 460] width 180 height 37
click at [311, 461] on input "A" at bounding box center [317, 467] width 12 height 12
radio input "true"
click at [788, 571] on button "Volgende vraag" at bounding box center [551, 573] width 565 height 39
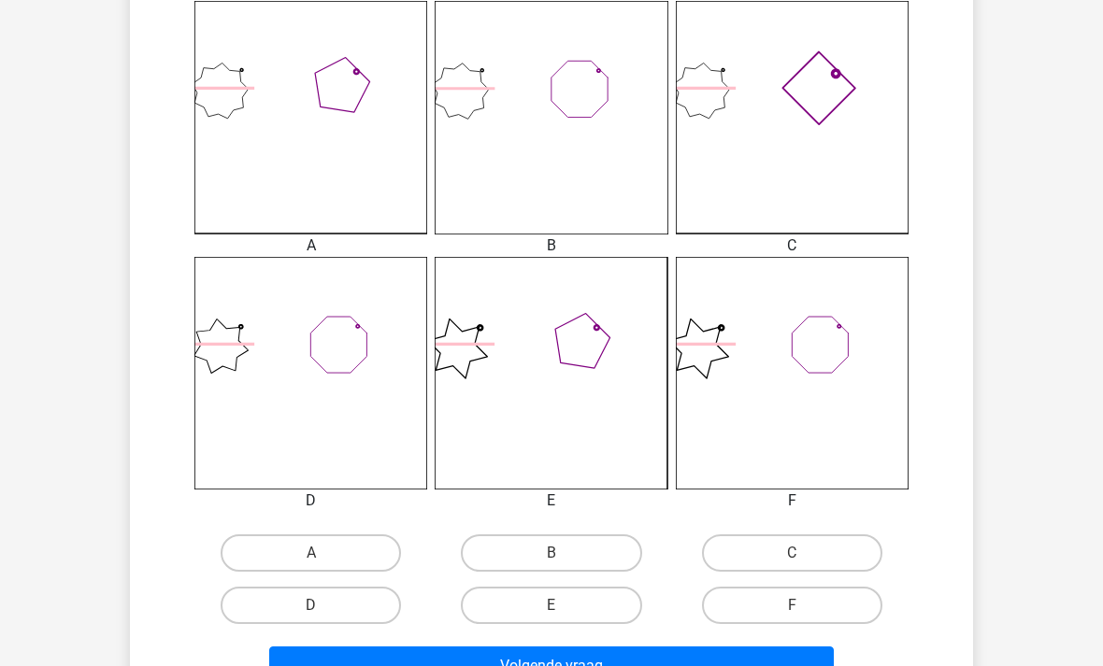
scroll to position [532, 0]
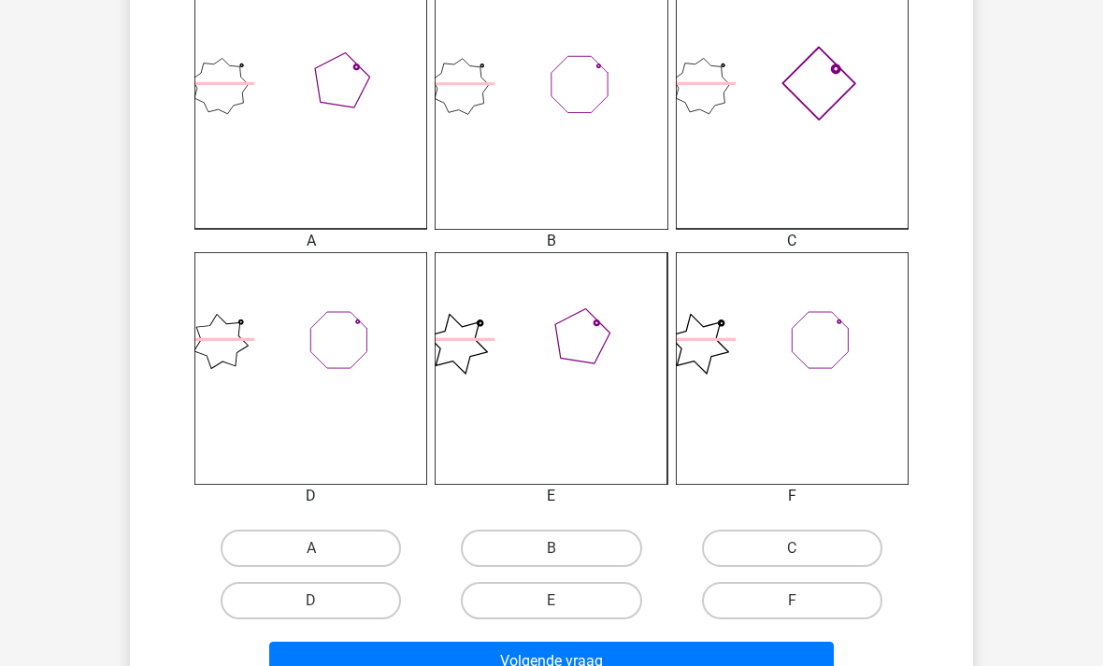
click at [862, 401] on icon at bounding box center [792, 368] width 233 height 233
click at [843, 598] on label "F" at bounding box center [792, 600] width 180 height 37
click at [804, 601] on input "F" at bounding box center [797, 607] width 12 height 12
radio input "true"
click at [763, 645] on button "Volgende vraag" at bounding box center [551, 661] width 565 height 39
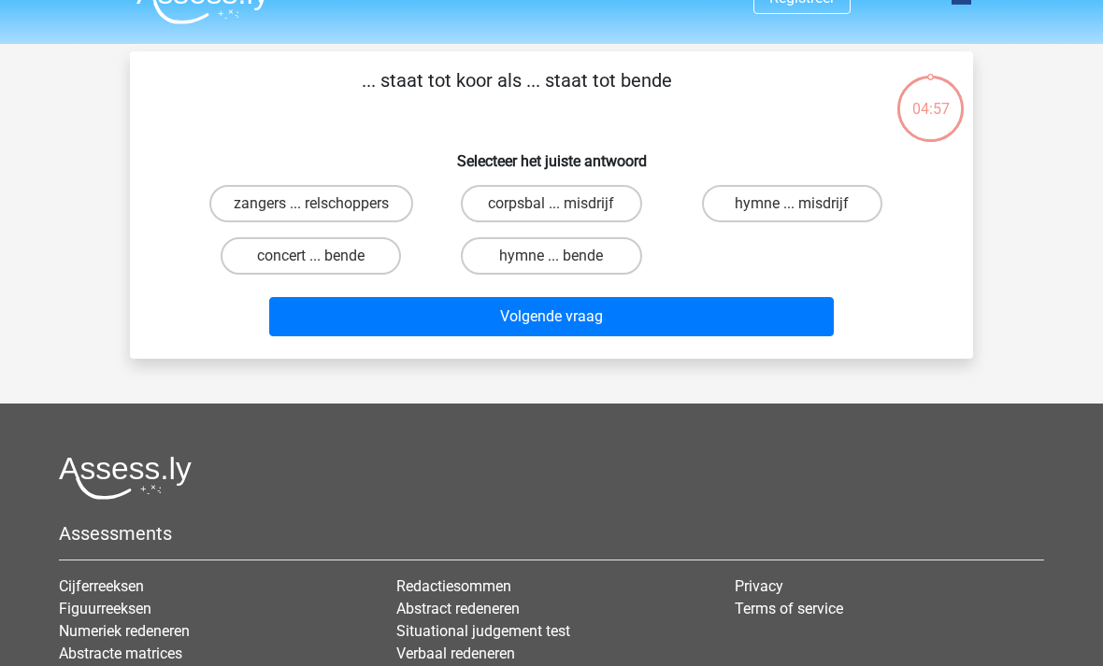
scroll to position [0, 0]
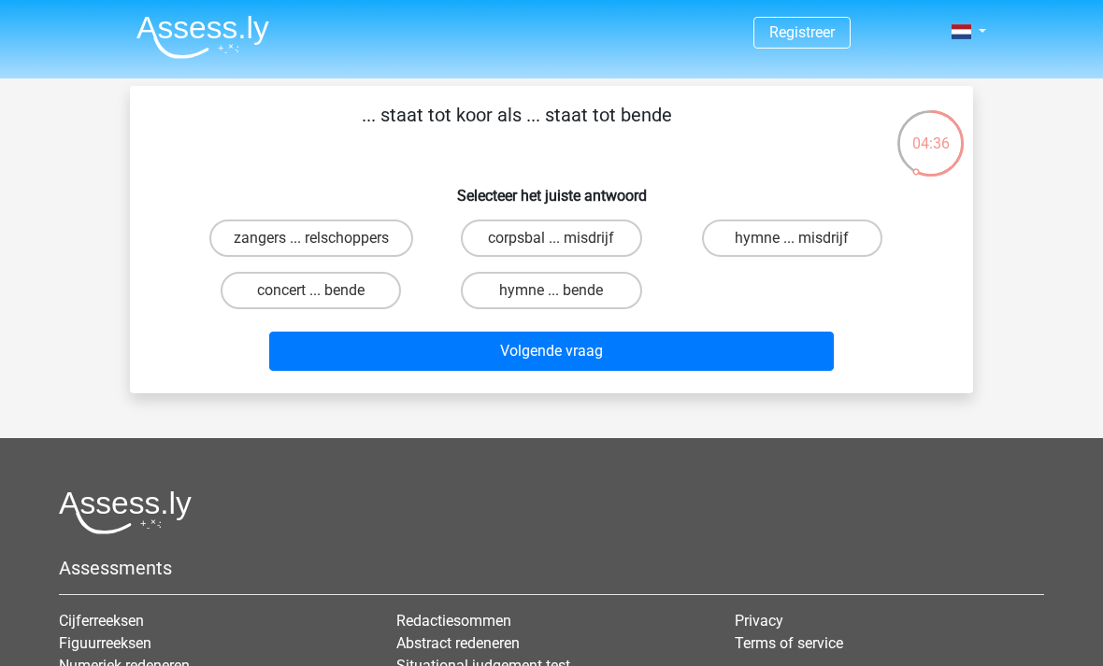
click at [851, 246] on label "hymne ... misdrijf" at bounding box center [792, 238] width 180 height 37
click at [804, 246] on input "hymne ... misdrijf" at bounding box center [797, 244] width 12 height 12
radio input "true"
click at [751, 358] on button "Volgende vraag" at bounding box center [551, 351] width 565 height 39
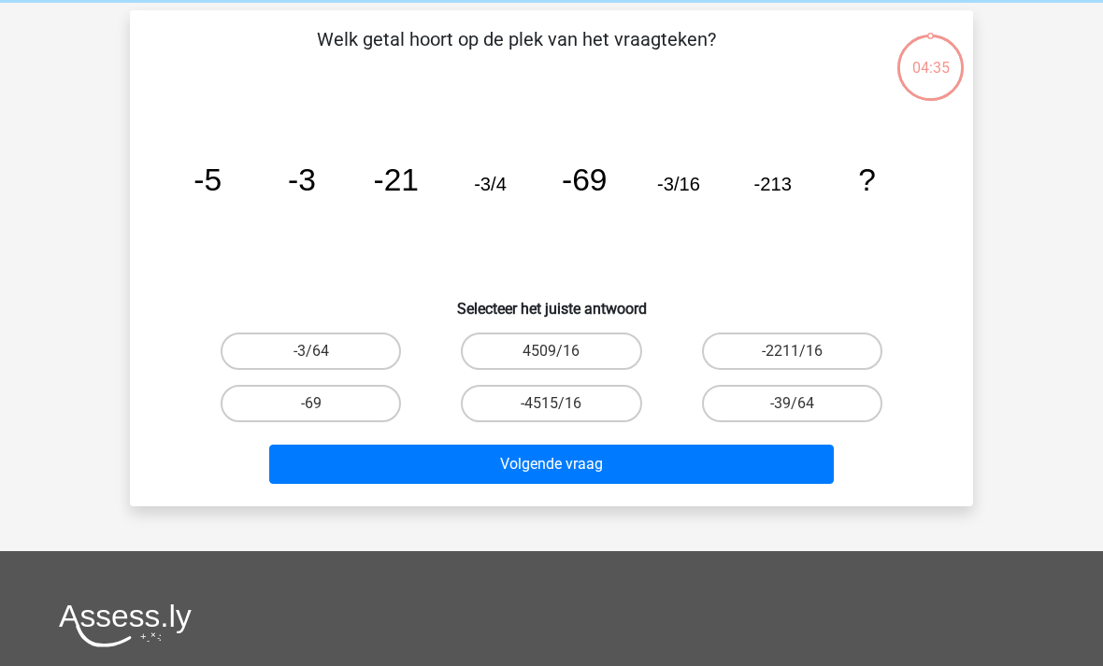
scroll to position [86, 0]
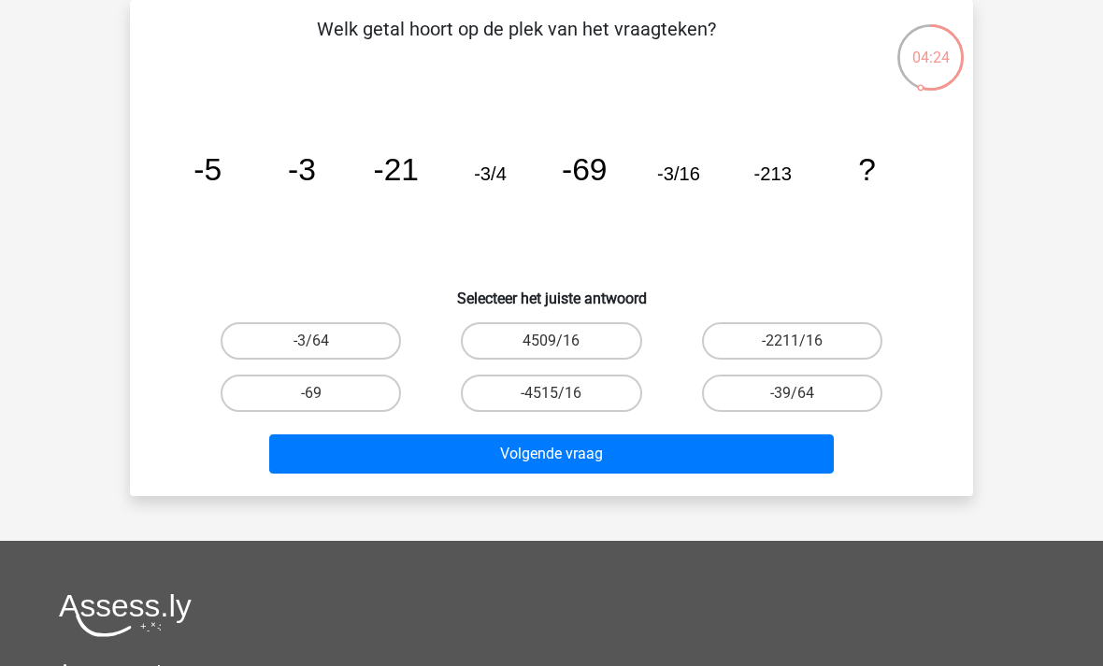
click at [758, 465] on button "Volgende vraag" at bounding box center [551, 454] width 565 height 39
click at [593, 401] on label "-4515/16" at bounding box center [551, 393] width 180 height 37
click at [563, 401] on input "-4515/16" at bounding box center [557, 399] width 12 height 12
radio input "true"
click at [671, 472] on button "Volgende vraag" at bounding box center [551, 454] width 565 height 39
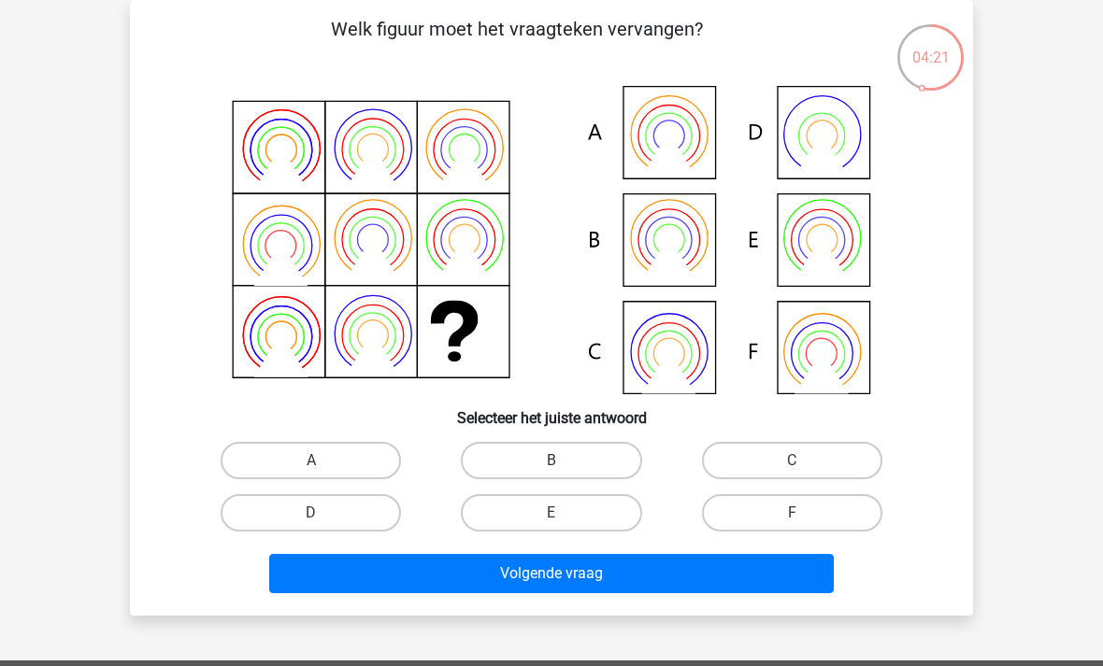
click at [771, 472] on label "C" at bounding box center [792, 460] width 180 height 37
click at [791, 472] on input "C" at bounding box center [797, 467] width 12 height 12
radio input "true"
click at [740, 563] on button "Volgende vraag" at bounding box center [551, 573] width 565 height 39
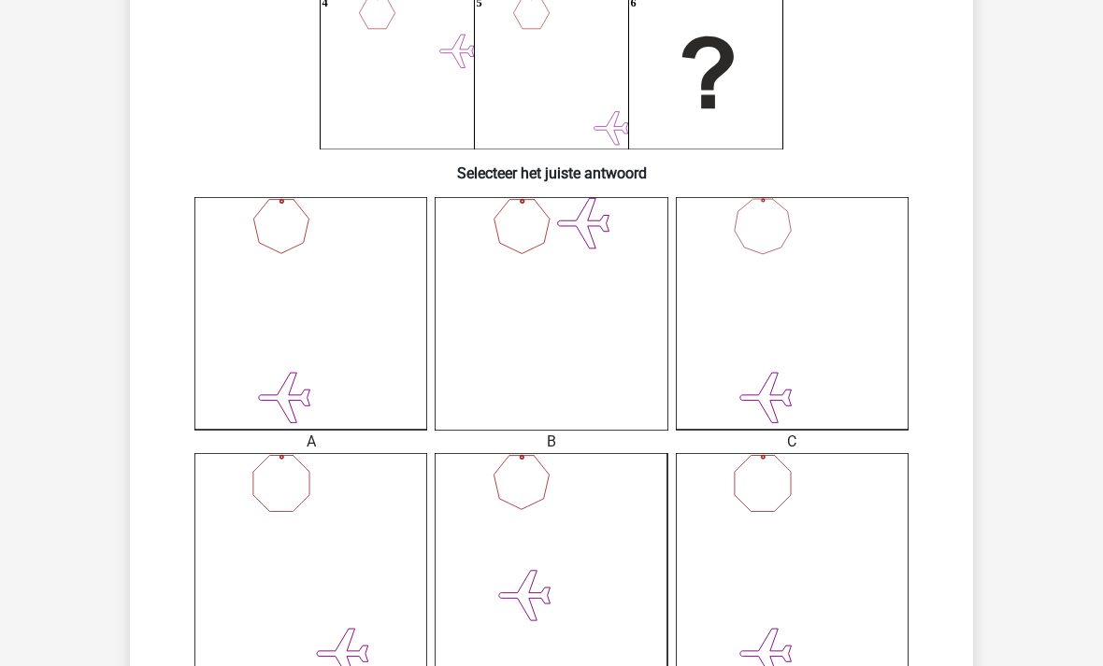
click at [800, 530] on icon at bounding box center [792, 569] width 233 height 233
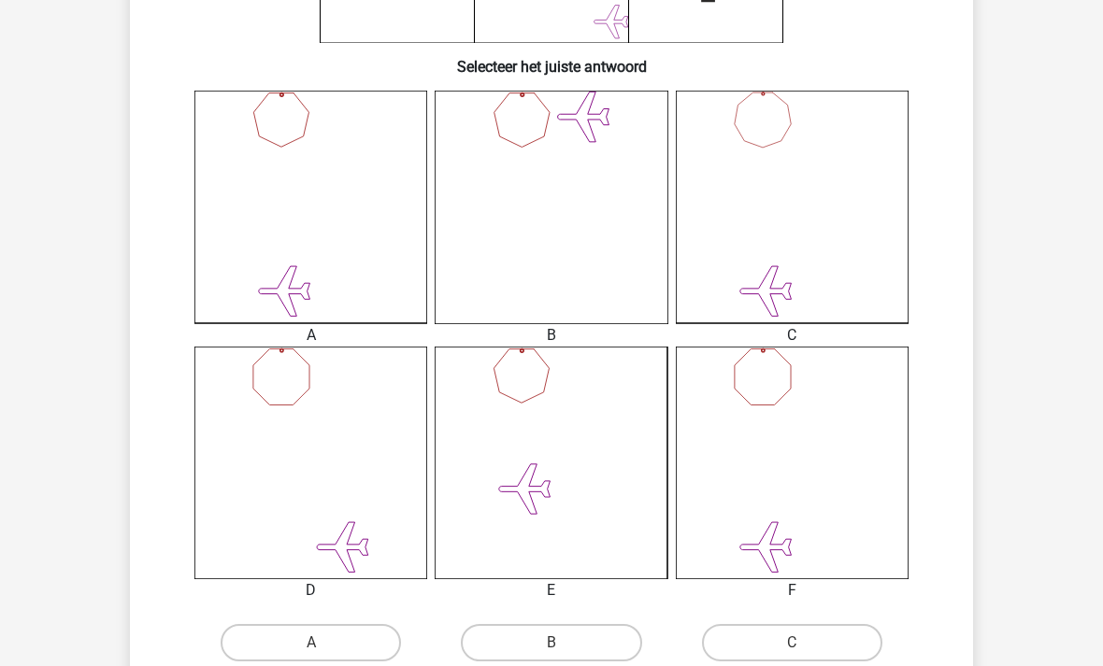
scroll to position [535, 0]
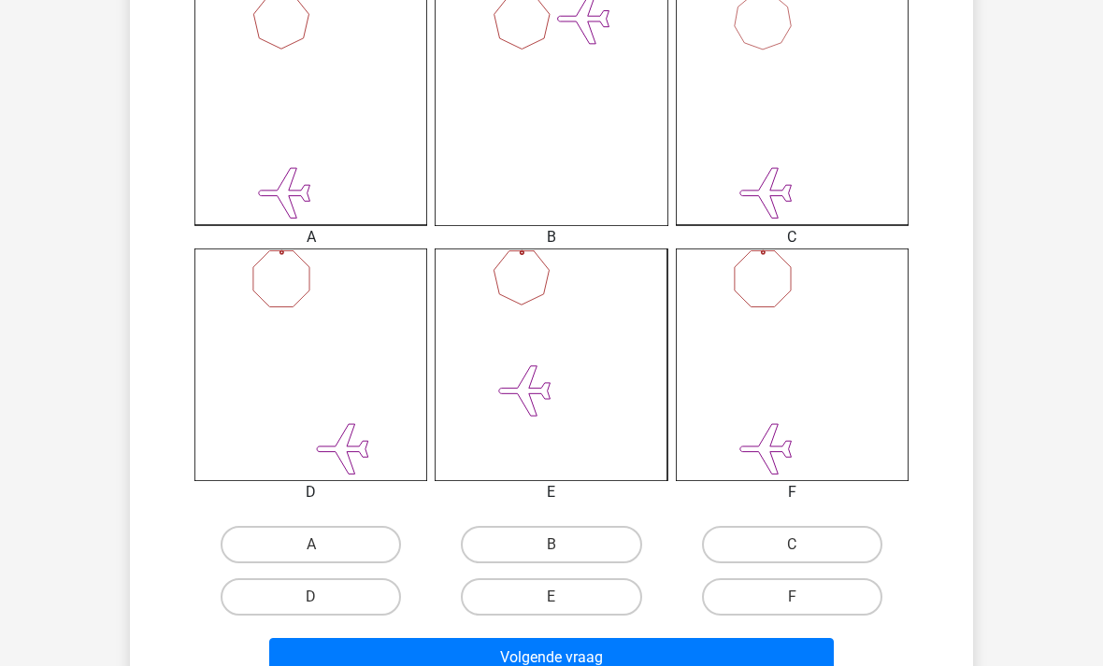
click at [807, 554] on label "C" at bounding box center [792, 544] width 180 height 37
click at [804, 554] on input "C" at bounding box center [797, 551] width 12 height 12
radio input "true"
click at [755, 653] on button "Volgende vraag" at bounding box center [551, 657] width 565 height 39
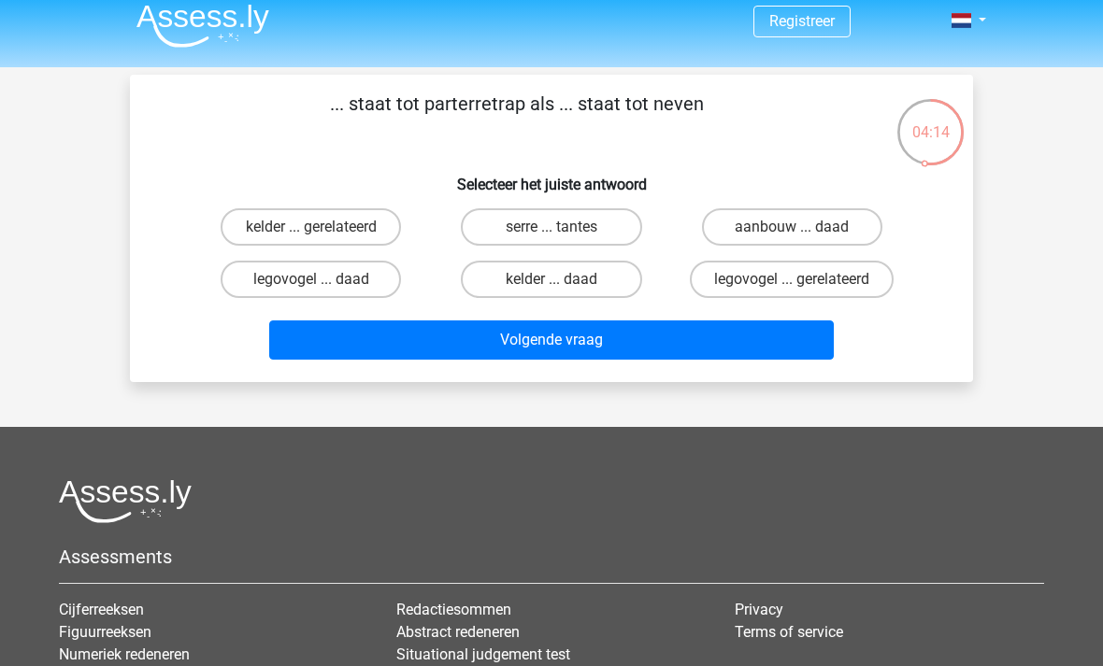
scroll to position [11, 0]
click at [347, 221] on label "kelder ... gerelateerd" at bounding box center [311, 226] width 180 height 37
click at [323, 227] on input "kelder ... gerelateerd" at bounding box center [317, 233] width 12 height 12
radio input "true"
click at [729, 354] on button "Volgende vraag" at bounding box center [551, 340] width 565 height 39
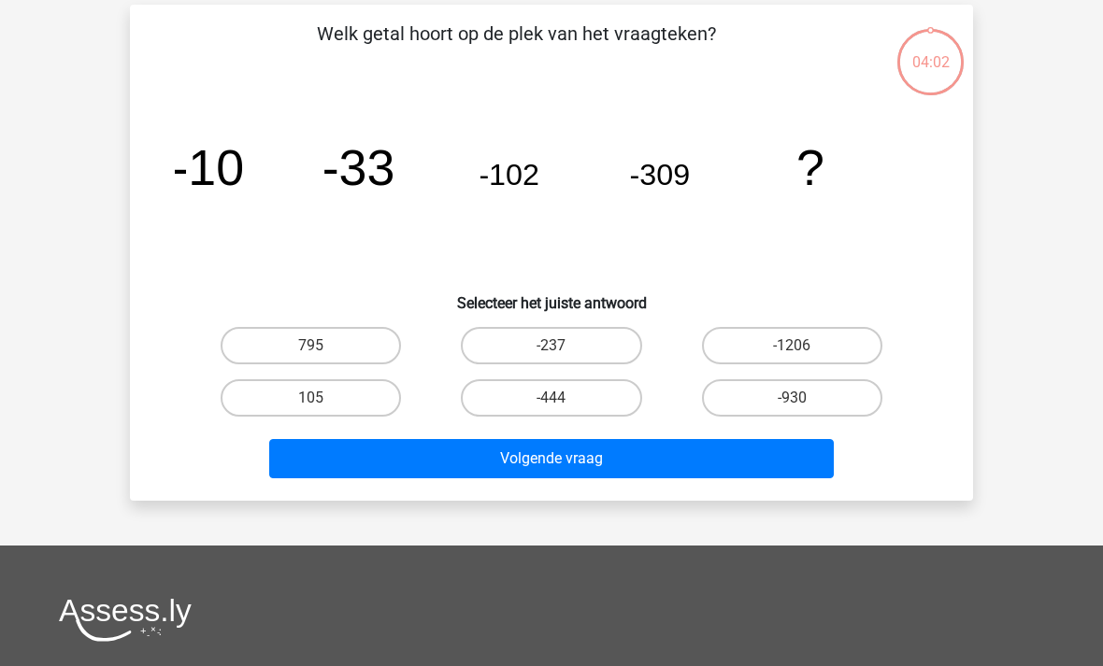
scroll to position [86, 0]
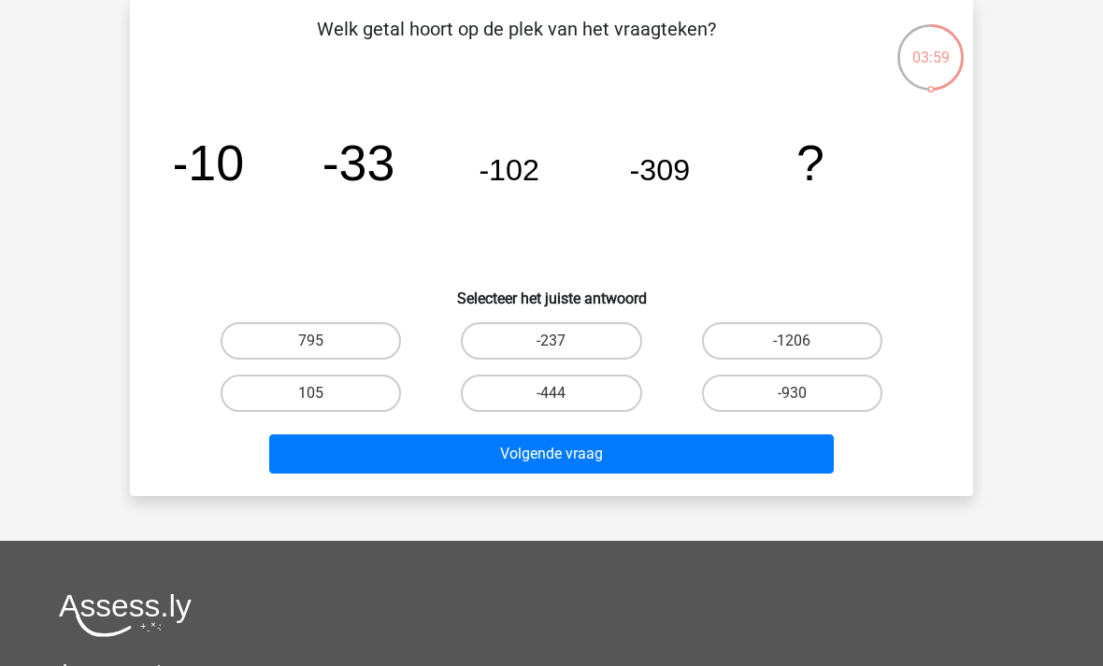
click at [605, 397] on label "-444" at bounding box center [551, 393] width 180 height 37
click at [563, 397] on input "-444" at bounding box center [557, 399] width 12 height 12
radio input "true"
click at [634, 468] on button "Volgende vraag" at bounding box center [551, 454] width 565 height 39
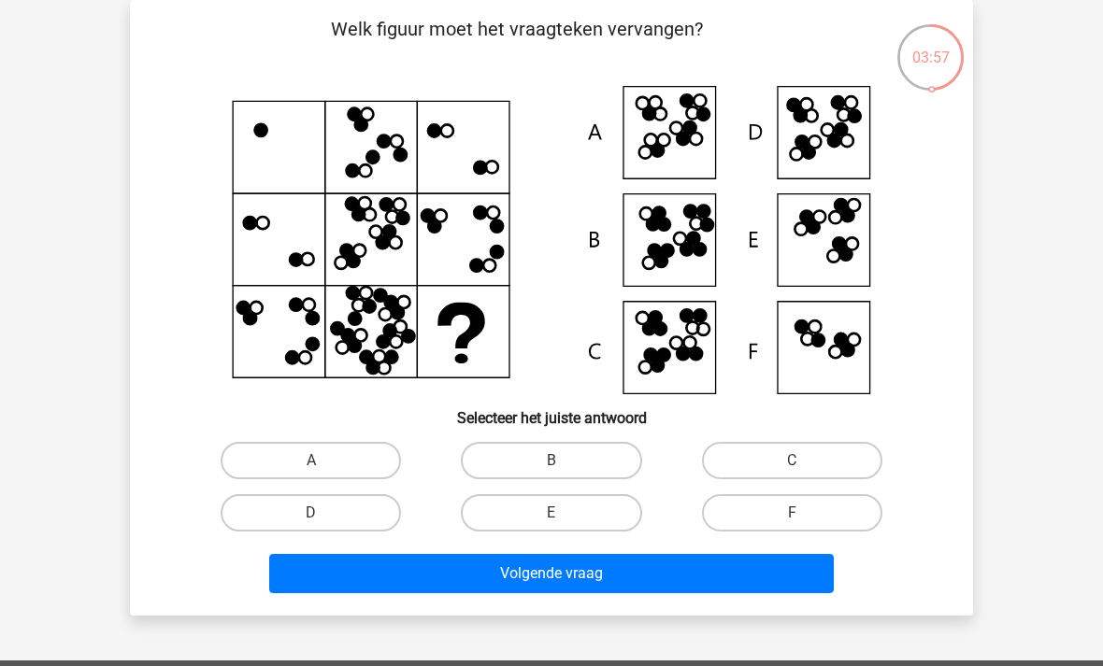
click at [611, 500] on label "E" at bounding box center [551, 512] width 180 height 37
click at [563, 513] on input "E" at bounding box center [557, 519] width 12 height 12
radio input "true"
click at [627, 576] on button "Volgende vraag" at bounding box center [551, 573] width 565 height 39
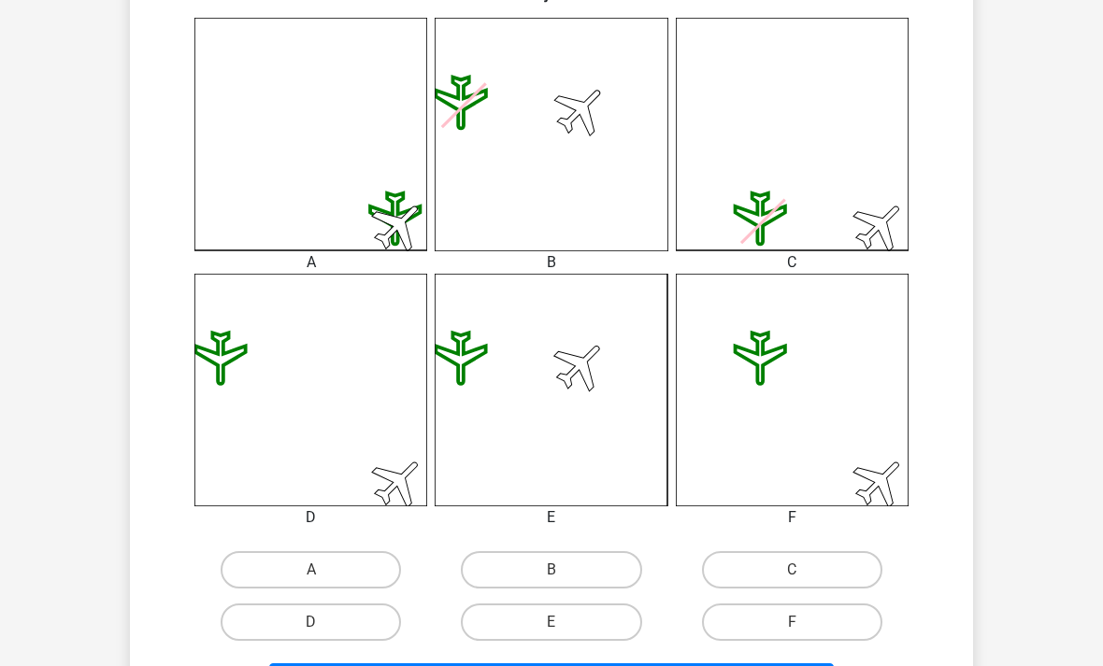
click at [793, 570] on label "C" at bounding box center [792, 569] width 180 height 37
click at [793, 570] on input "C" at bounding box center [797, 576] width 12 height 12
radio input "true"
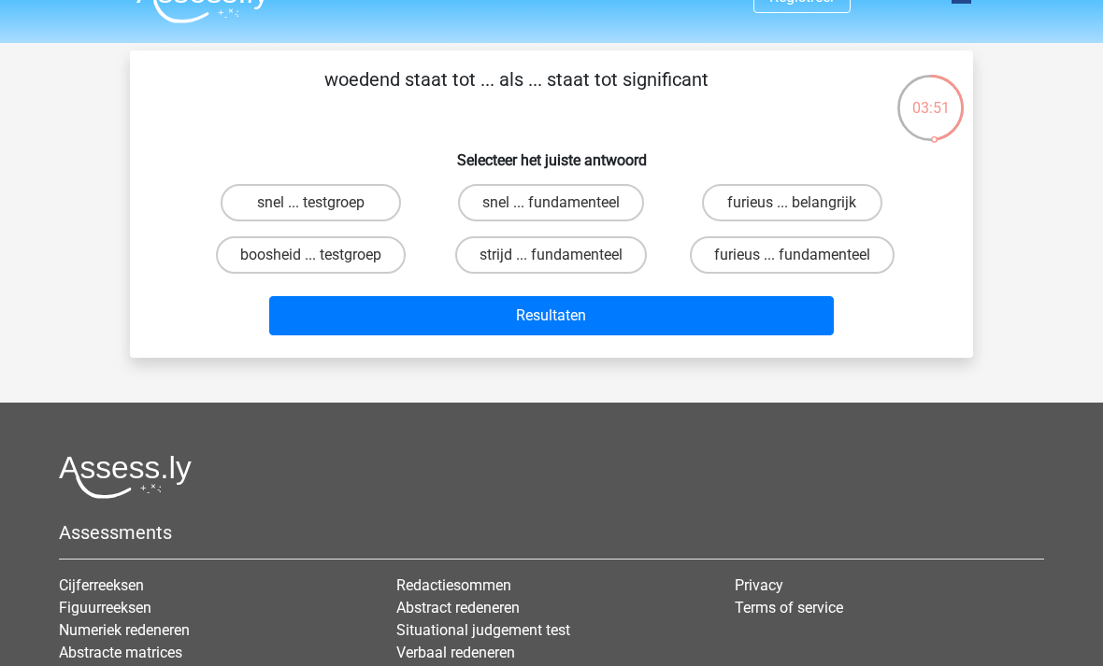
scroll to position [30, 0]
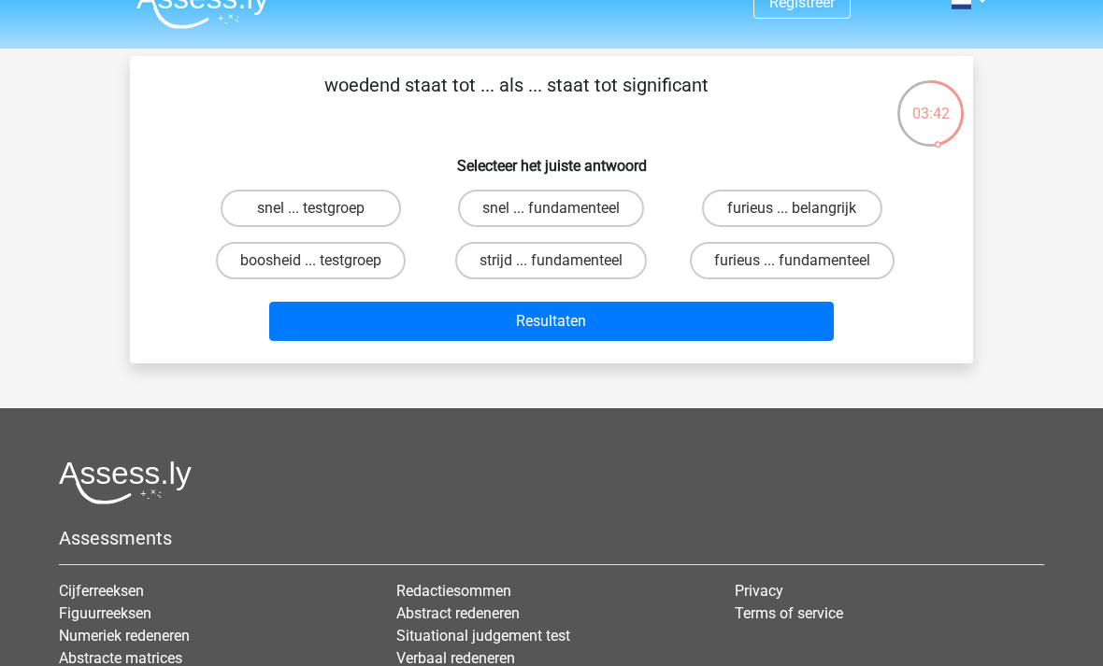
click at [824, 201] on label "furieus ... belangrijk" at bounding box center [792, 208] width 180 height 37
click at [804, 208] on input "furieus ... belangrijk" at bounding box center [797, 214] width 12 height 12
radio input "true"
click at [722, 341] on button "Resultaten" at bounding box center [551, 321] width 565 height 39
